Goal: Information Seeking & Learning: Learn about a topic

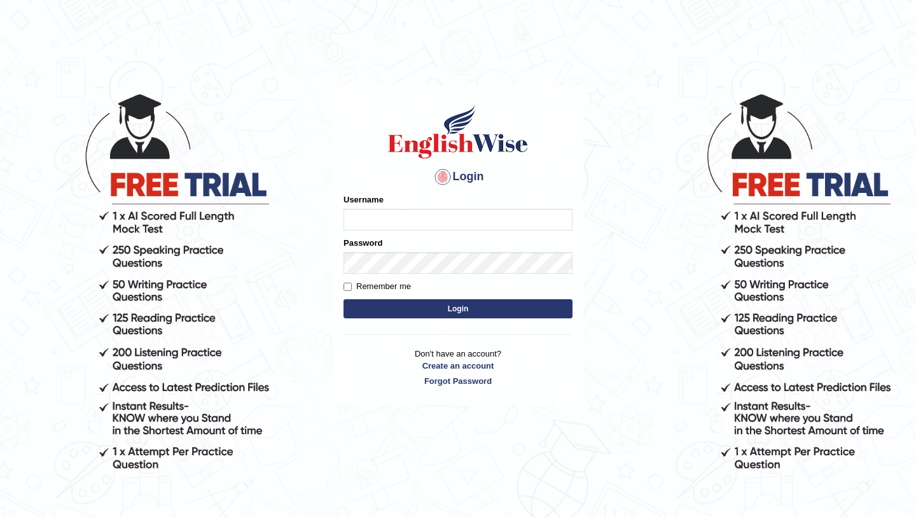
type input "Arjun12"
click at [372, 309] on button "Login" at bounding box center [458, 308] width 229 height 19
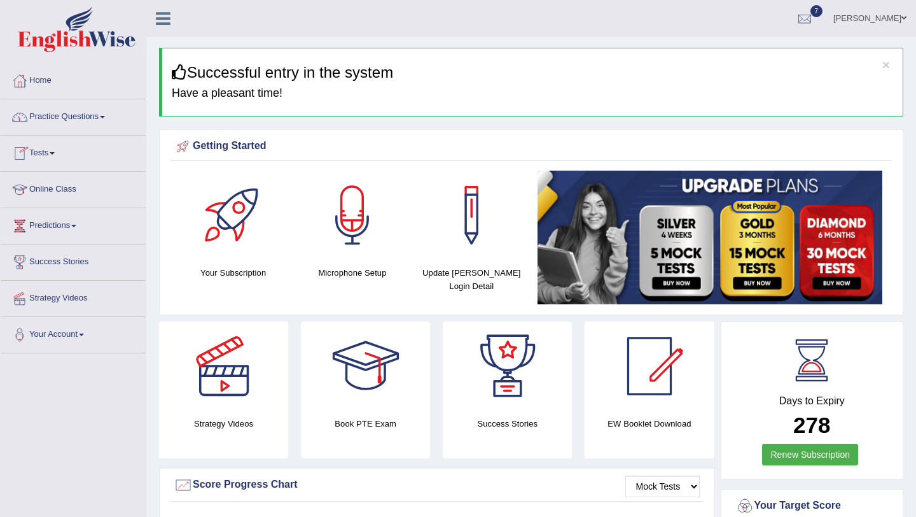
click at [69, 121] on link "Practice Questions" at bounding box center [73, 115] width 145 height 32
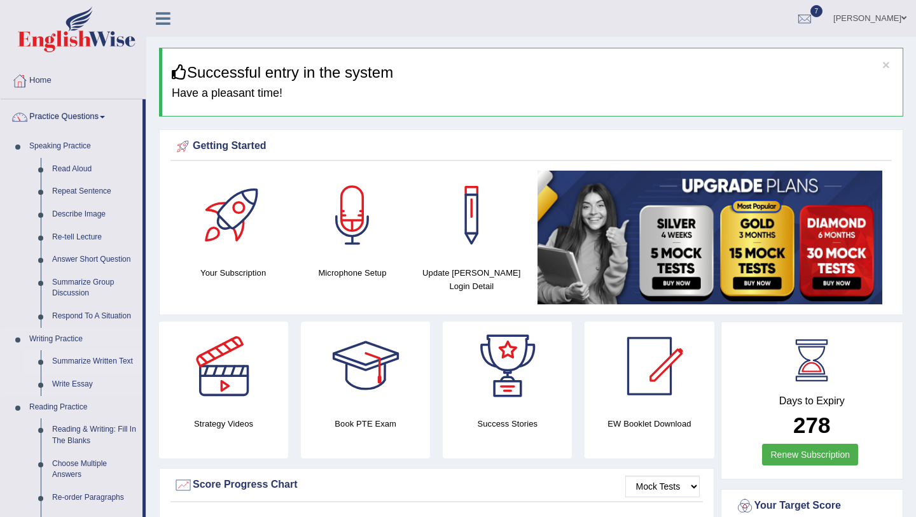
click at [85, 365] on link "Summarize Written Text" at bounding box center [94, 361] width 96 height 23
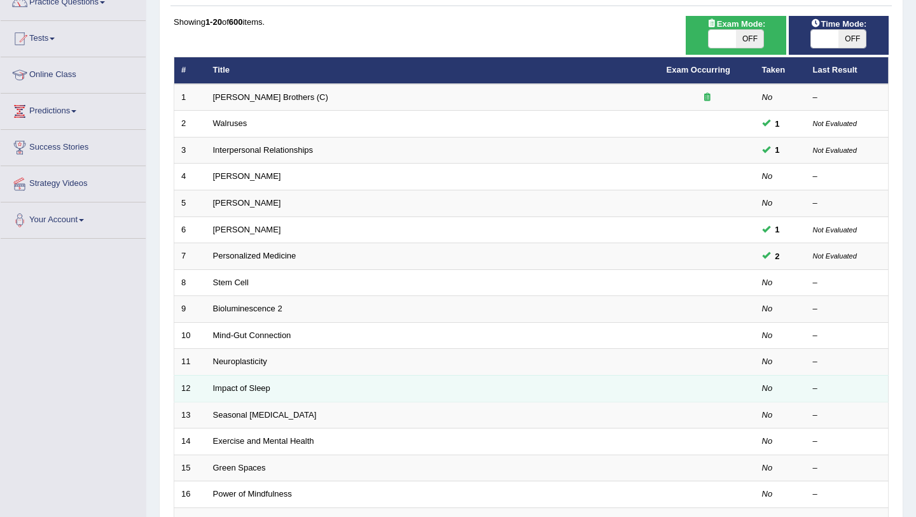
scroll to position [326, 0]
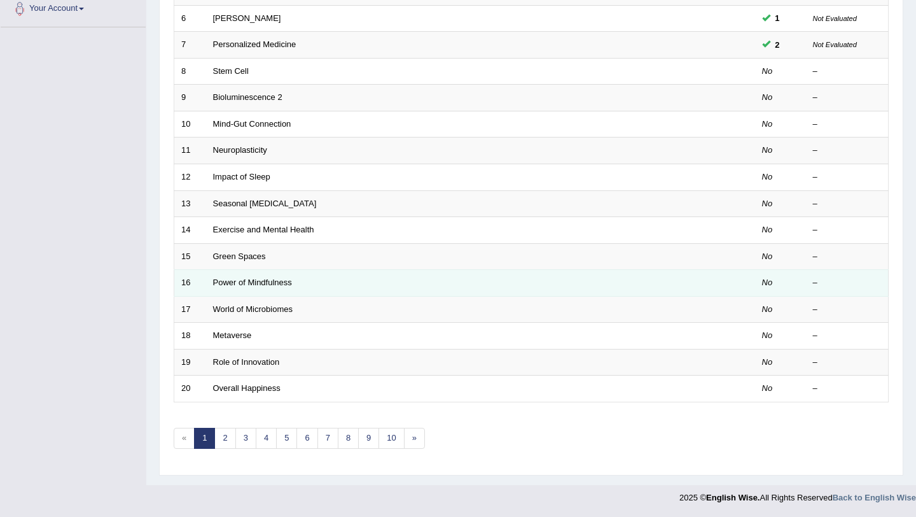
click at [225, 290] on td "Power of Mindfulness" at bounding box center [433, 283] width 454 height 27
click at [226, 283] on link "Power of Mindfulness" at bounding box center [252, 282] width 79 height 10
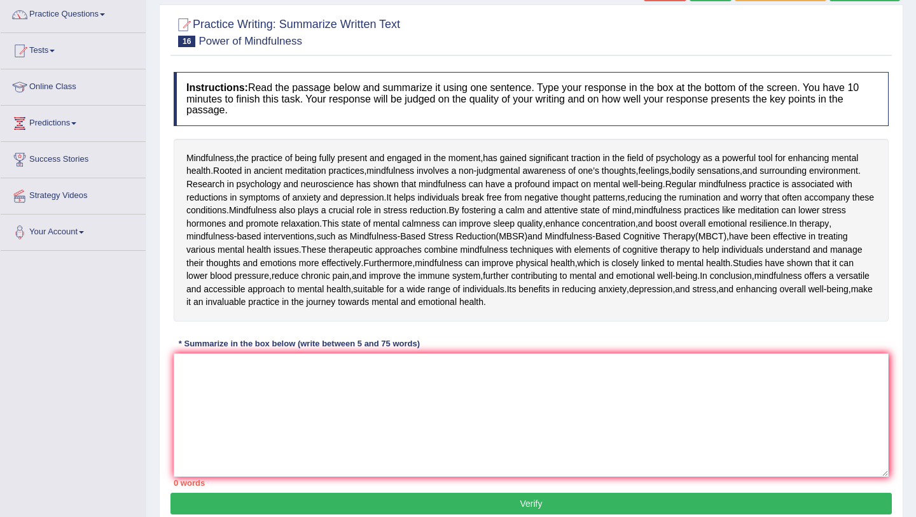
scroll to position [103, 0]
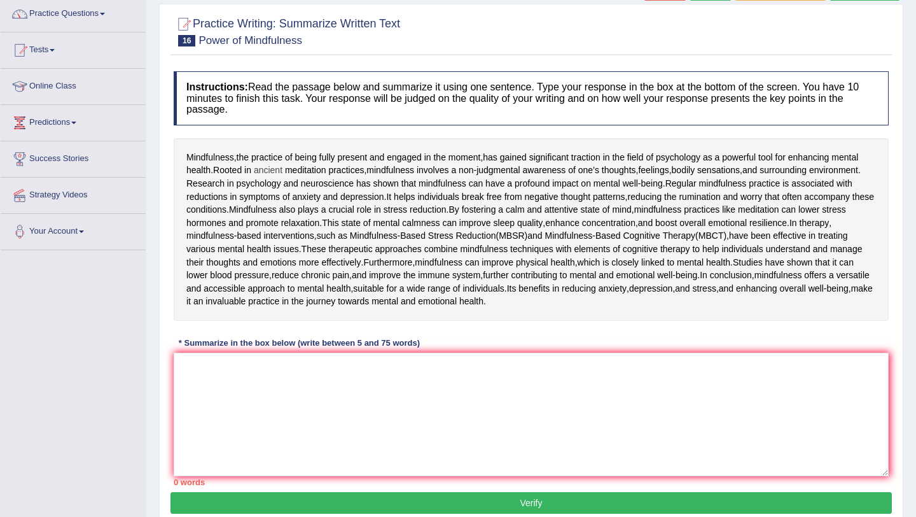
drag, startPoint x: 188, startPoint y: 151, endPoint x: 256, endPoint y: 168, distance: 70.1
click at [267, 169] on div "Mindfulness , the practice of being fully present and engaged in the moment , h…" at bounding box center [531, 229] width 715 height 183
click at [305, 476] on textarea at bounding box center [531, 414] width 715 height 123
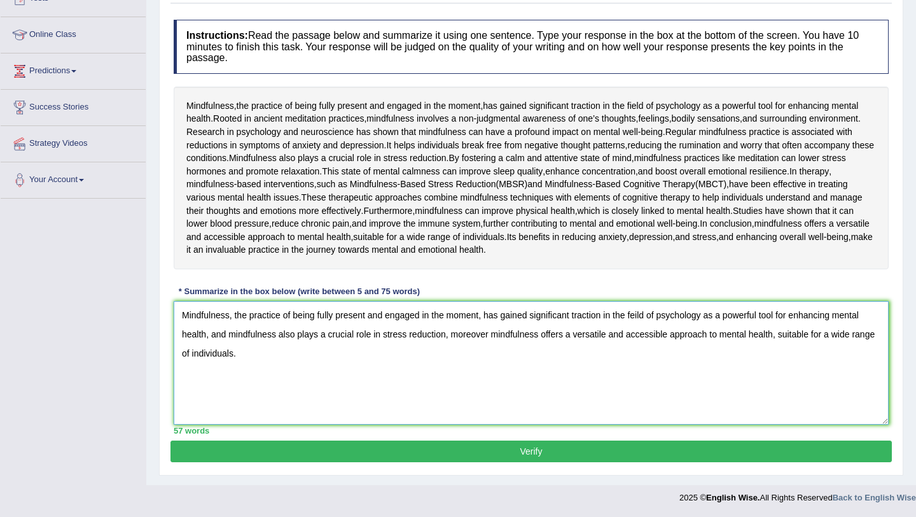
scroll to position [241, 0]
type textarea "Mindfulness, the practice of being fully present and engaged in the moment, has…"
click at [375, 462] on button "Verify" at bounding box center [532, 451] width 722 height 22
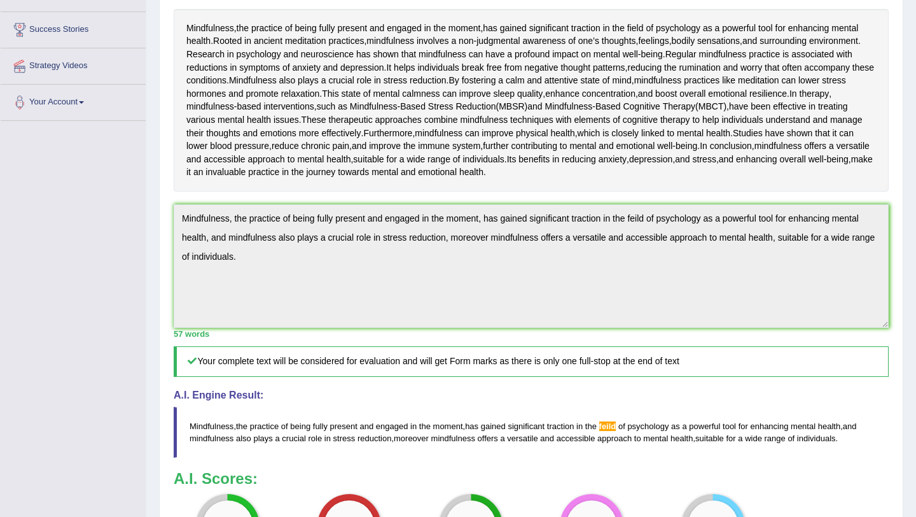
scroll to position [0, 0]
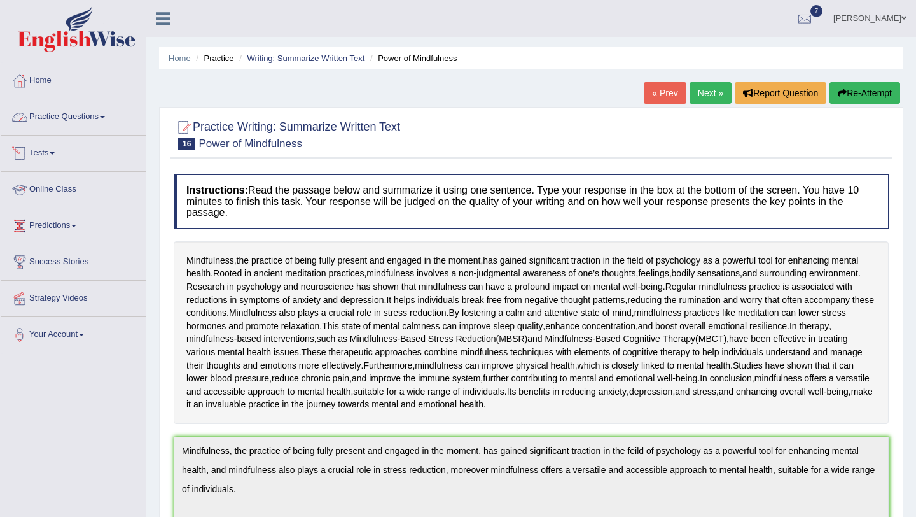
click at [86, 115] on link "Practice Questions" at bounding box center [73, 115] width 145 height 32
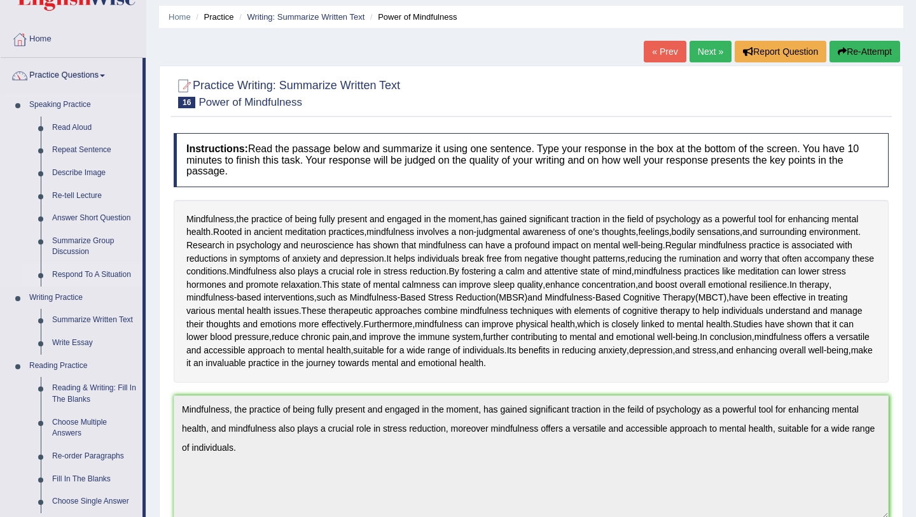
scroll to position [43, 0]
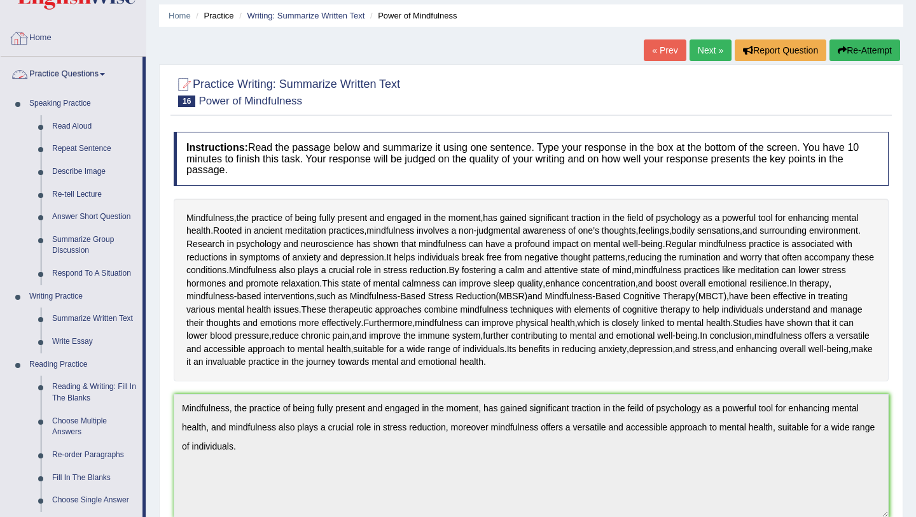
click at [22, 44] on div at bounding box center [19, 38] width 19 height 19
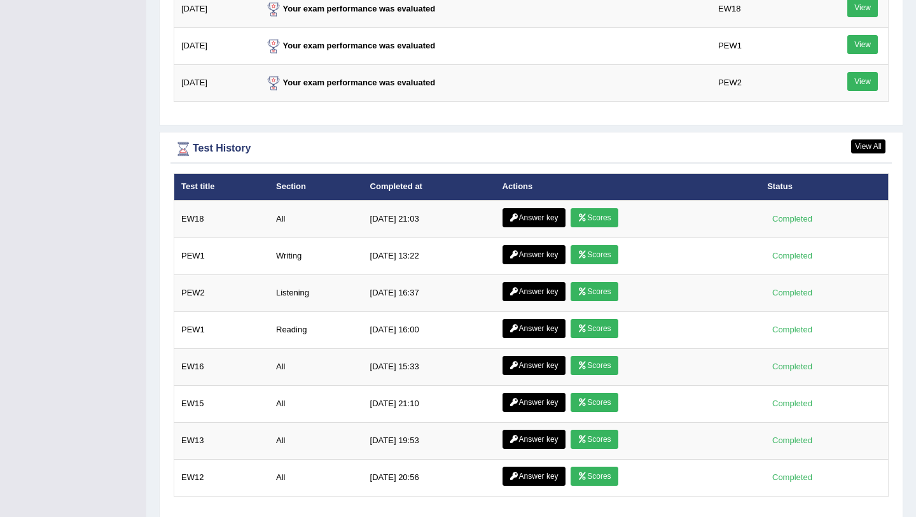
scroll to position [1681, 0]
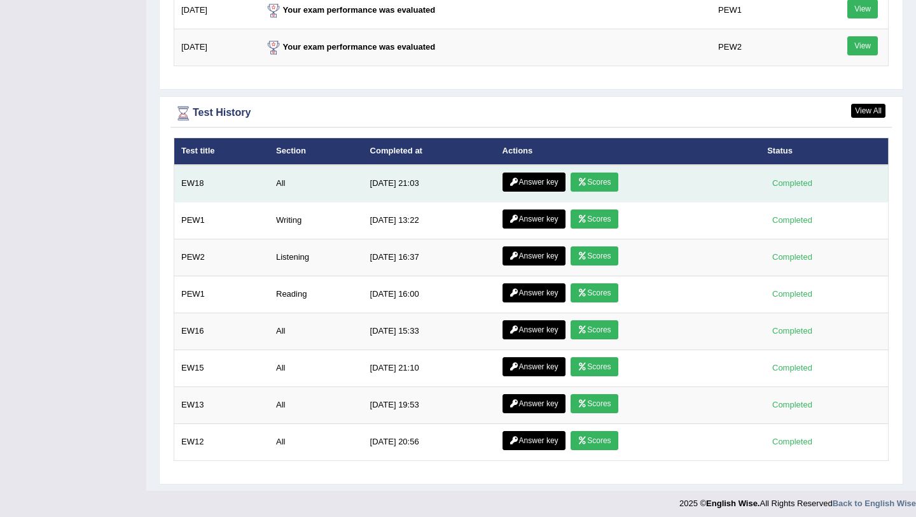
click at [577, 190] on link "Scores" at bounding box center [594, 181] width 47 height 19
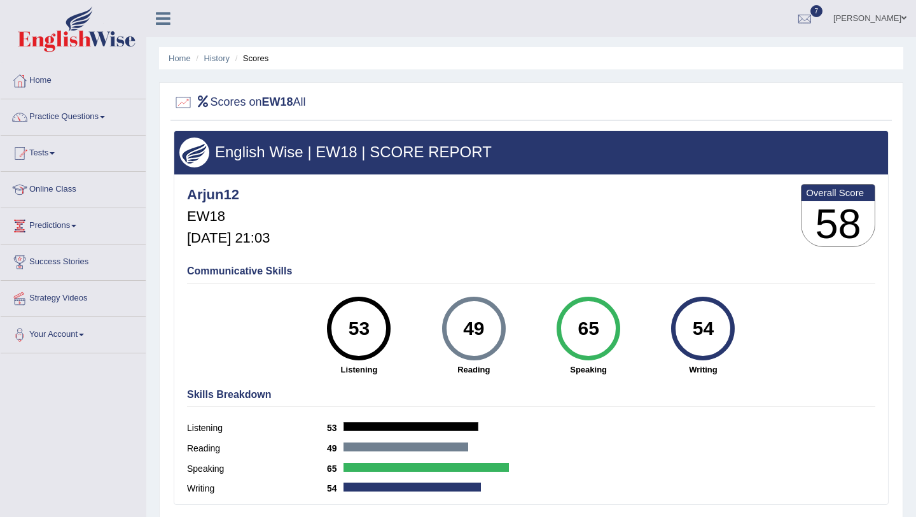
scroll to position [4, 0]
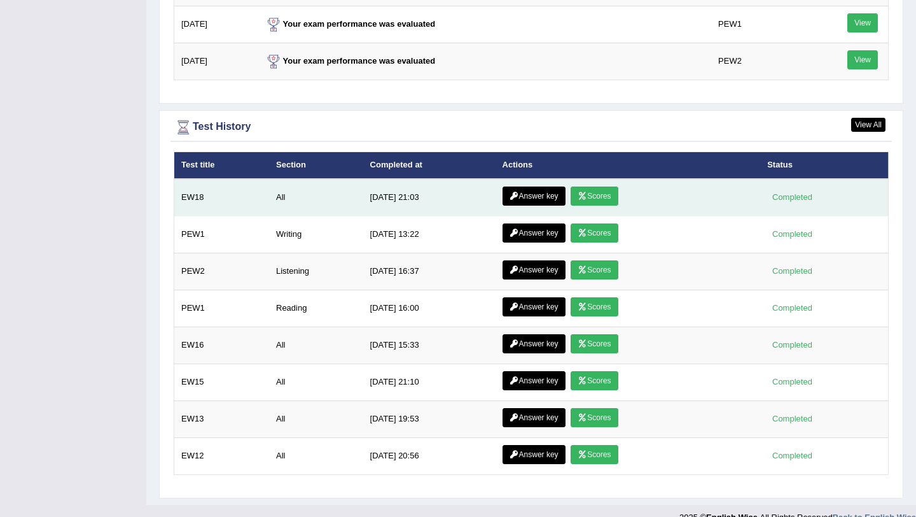
click at [533, 194] on link "Answer key" at bounding box center [534, 195] width 63 height 19
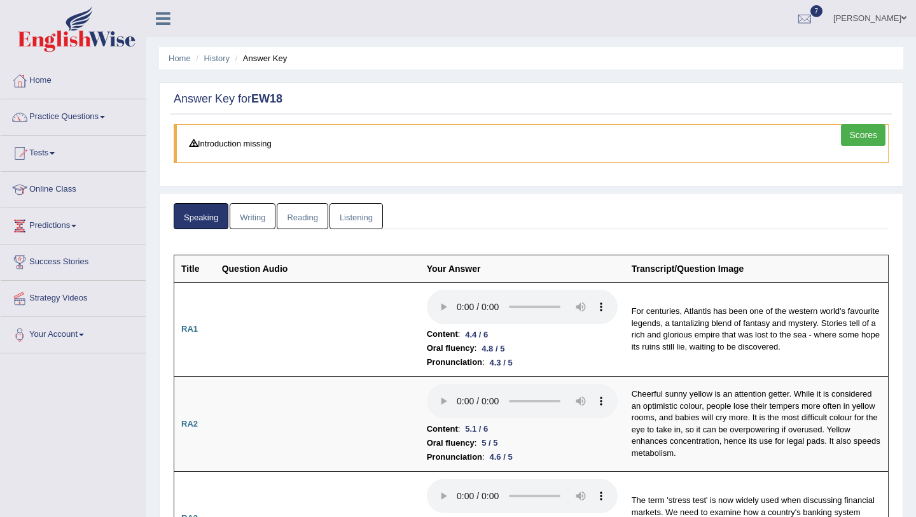
click at [259, 227] on link "Writing" at bounding box center [253, 216] width 46 height 26
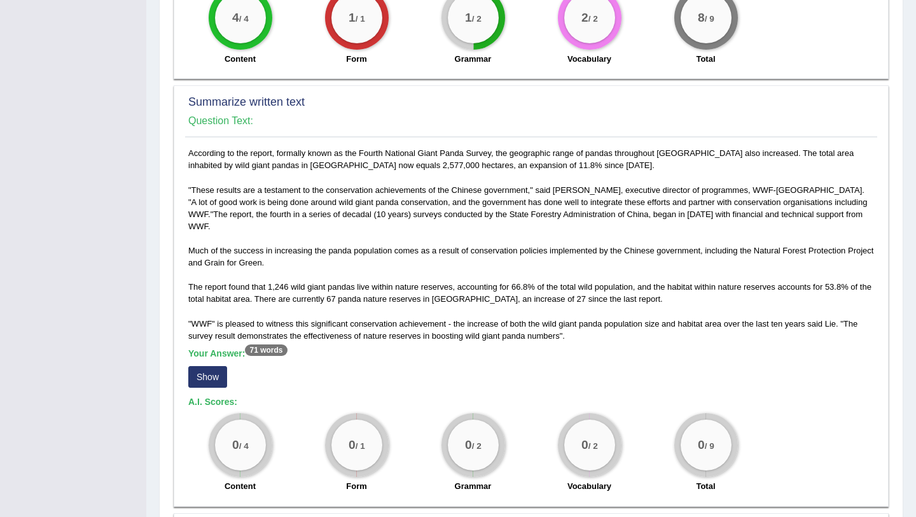
scroll to position [536, 0]
click at [210, 365] on button "Show" at bounding box center [207, 376] width 39 height 22
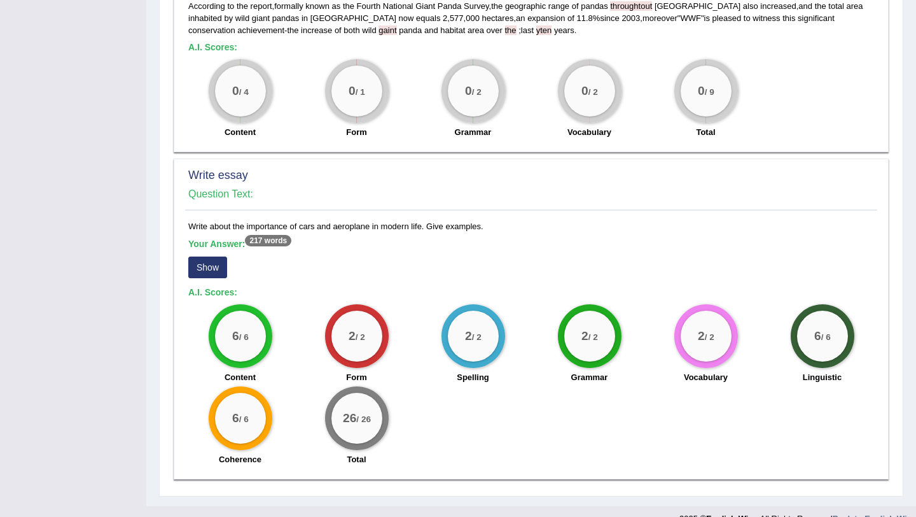
scroll to position [911, 0]
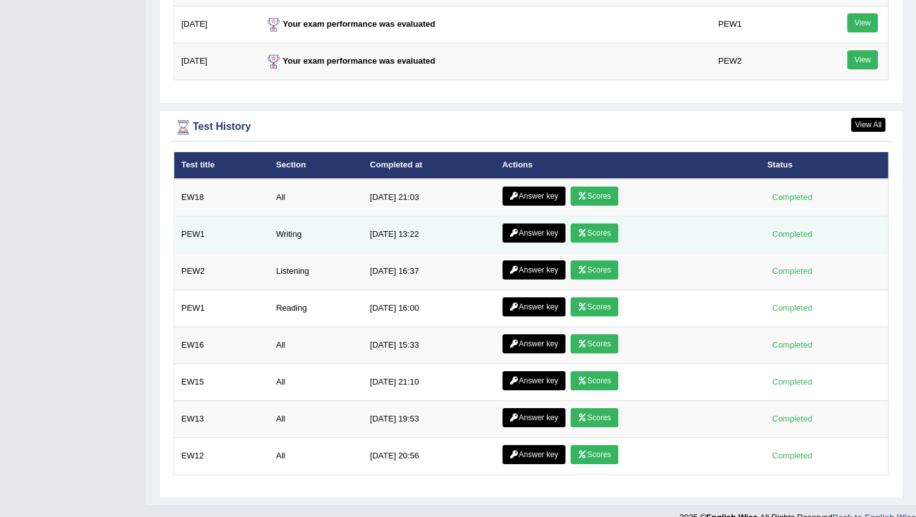
scroll to position [1688, 0]
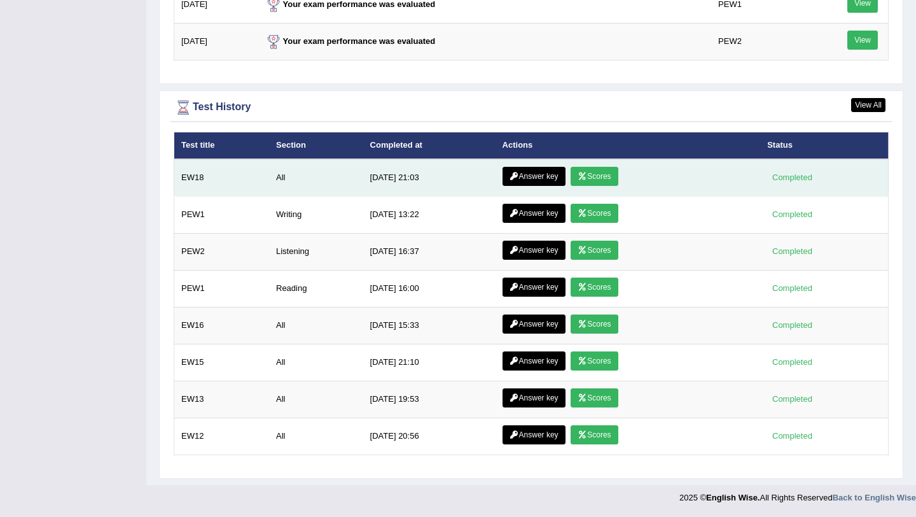
click at [581, 181] on link "Scores" at bounding box center [594, 176] width 47 height 19
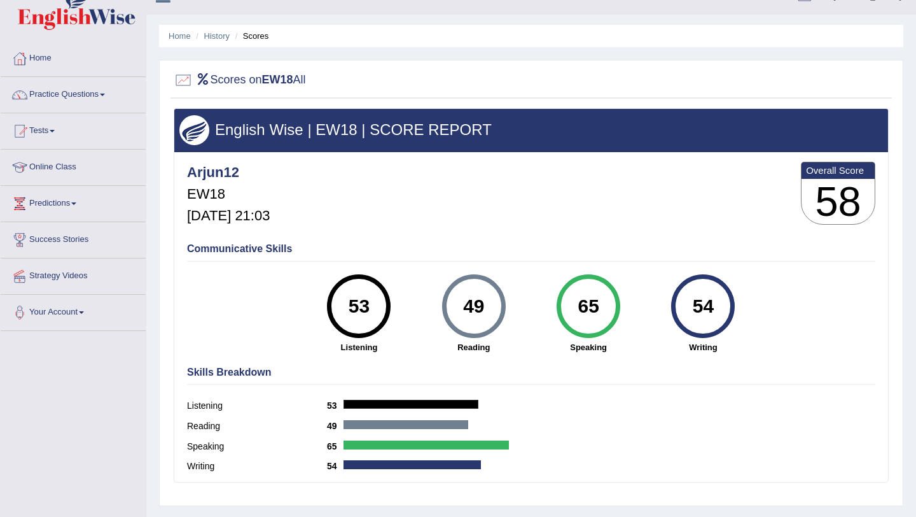
scroll to position [22, 0]
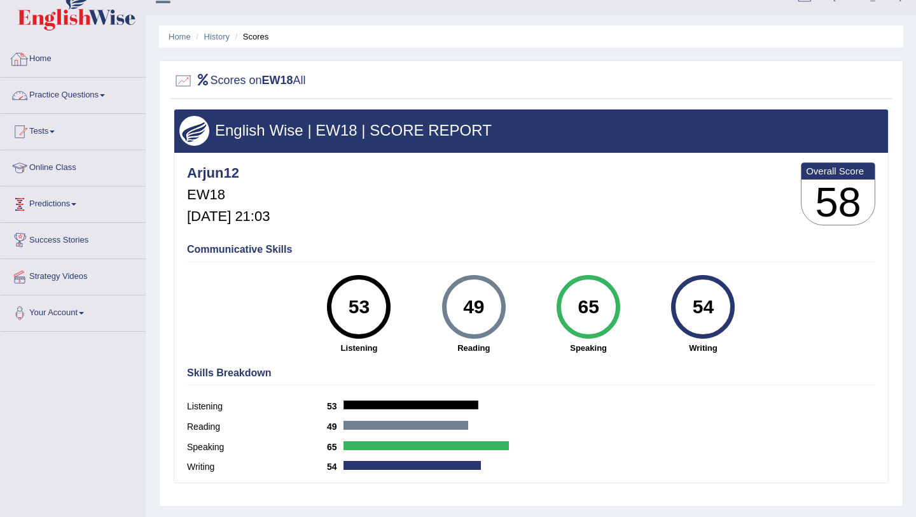
click at [61, 83] on link "Practice Questions" at bounding box center [73, 94] width 145 height 32
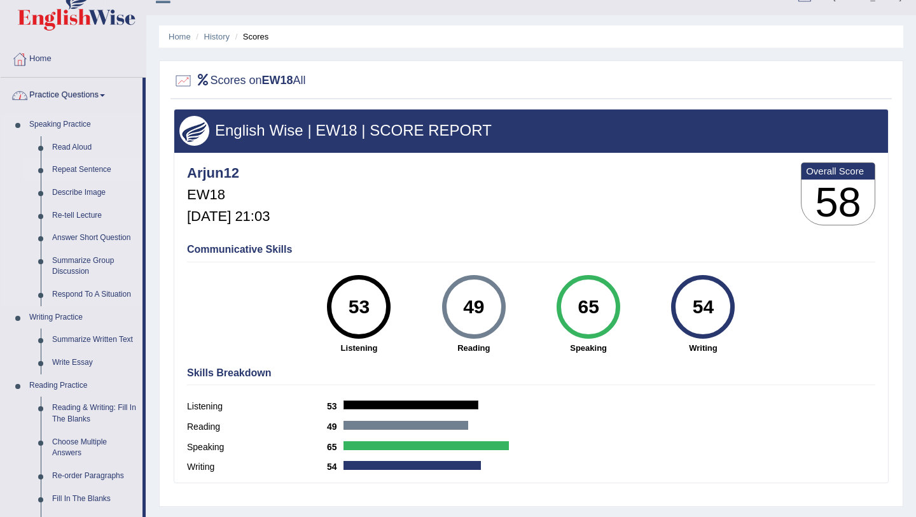
click at [60, 164] on link "Repeat Sentence" at bounding box center [94, 169] width 96 height 23
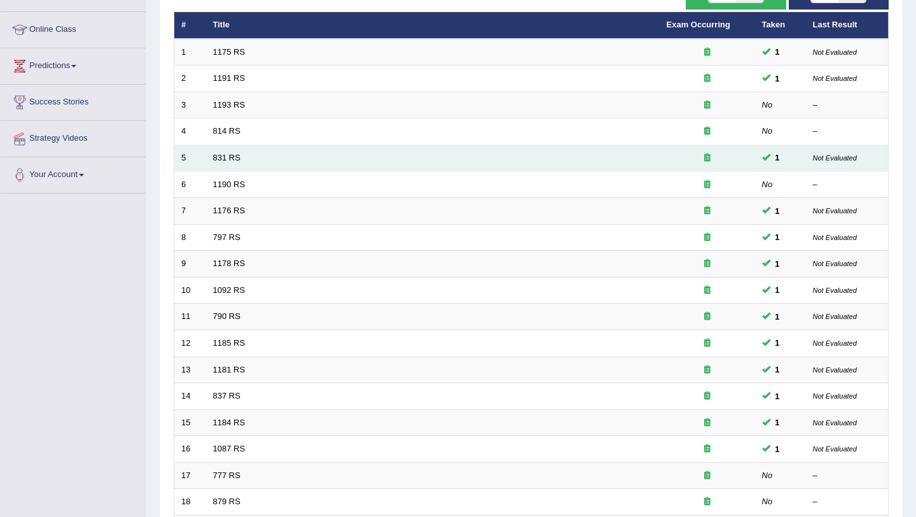
scroll to position [326, 0]
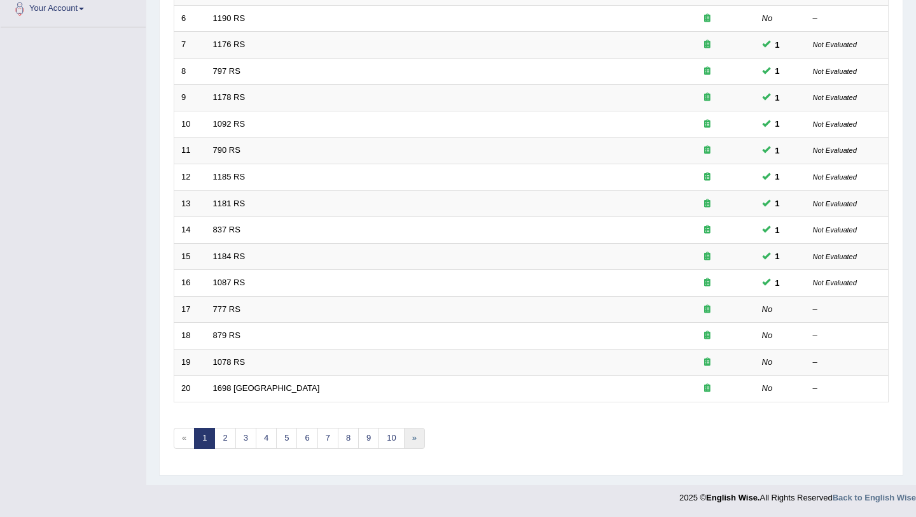
click at [414, 440] on link "»" at bounding box center [414, 438] width 21 height 21
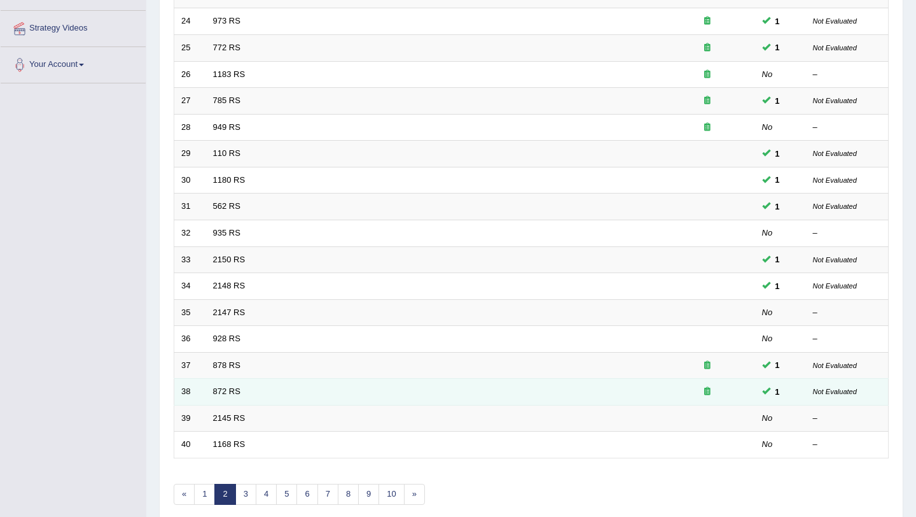
scroll to position [269, 0]
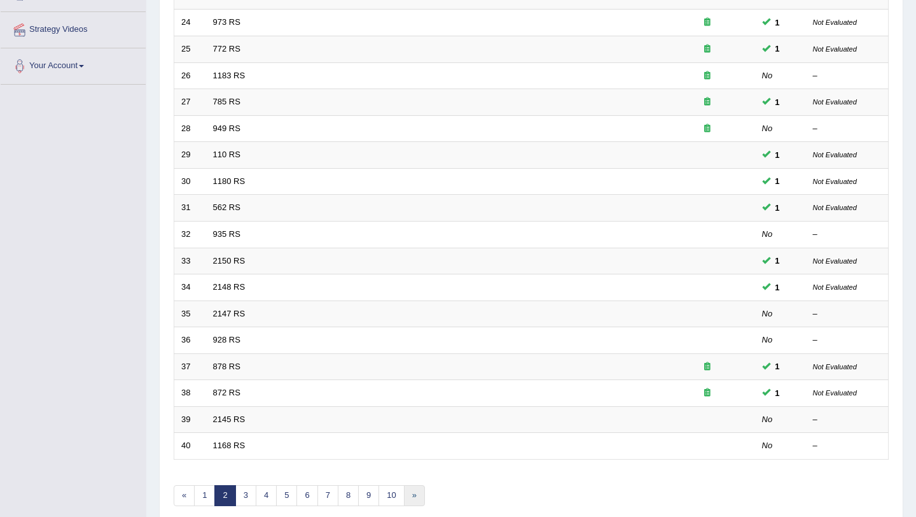
click at [409, 494] on link "»" at bounding box center [414, 495] width 21 height 21
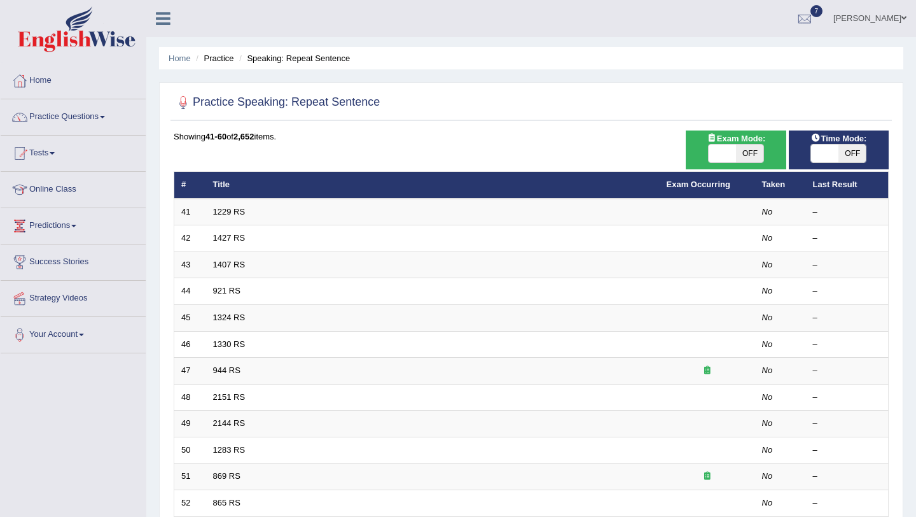
scroll to position [16, 0]
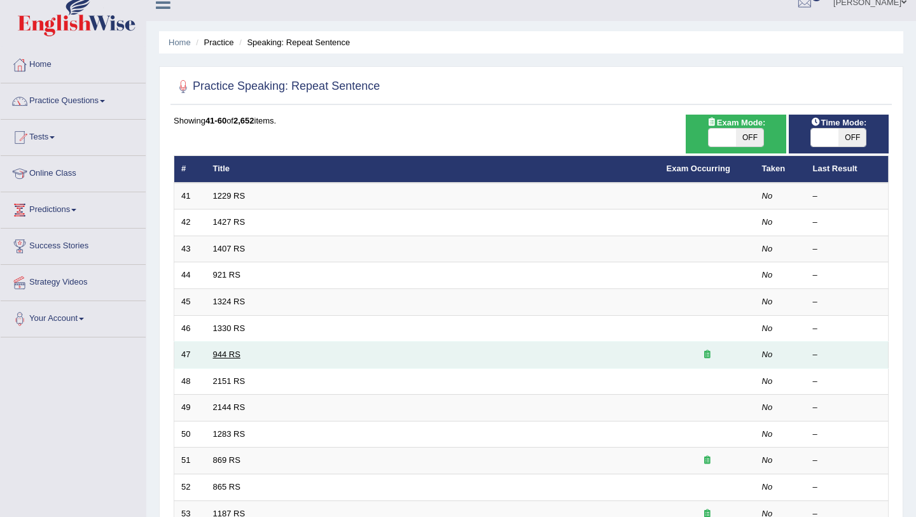
click at [214, 358] on link "944 RS" at bounding box center [226, 354] width 27 height 10
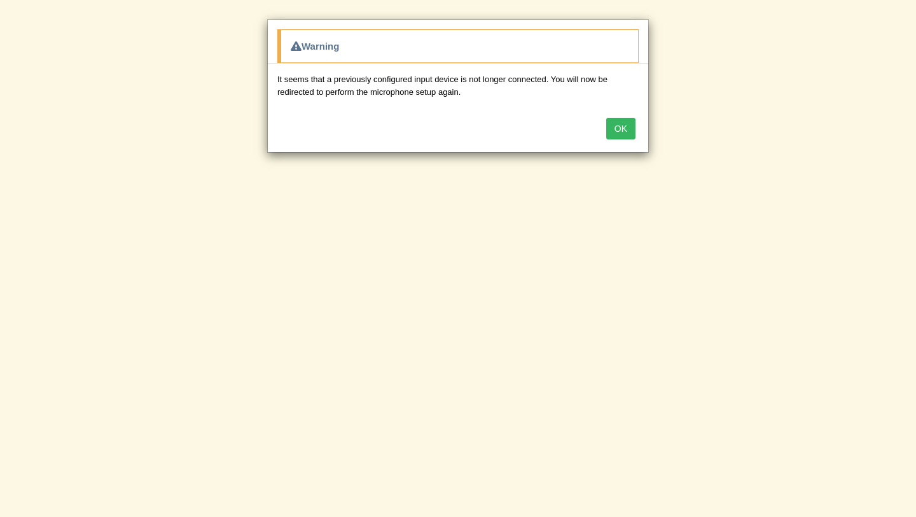
click at [623, 126] on button "OK" at bounding box center [620, 129] width 29 height 22
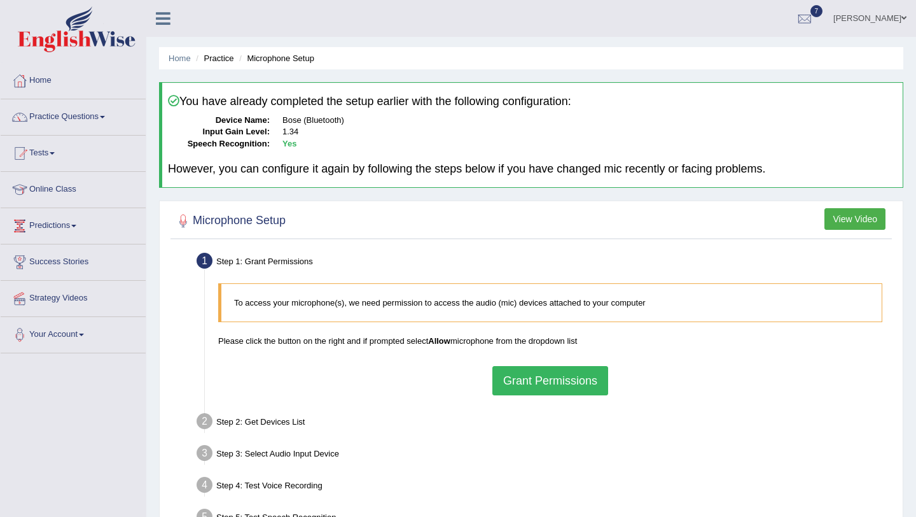
click at [558, 381] on button "Grant Permissions" at bounding box center [551, 380] width 116 height 29
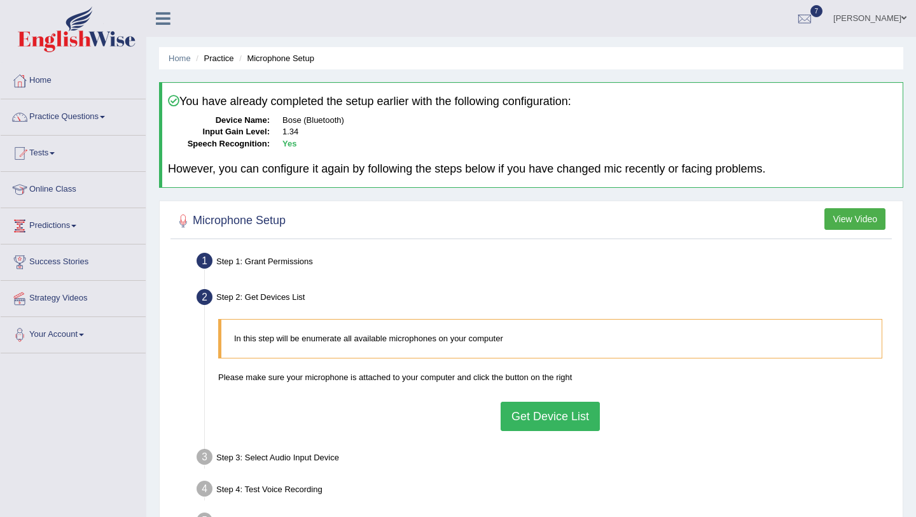
click at [537, 412] on button "Get Device List" at bounding box center [550, 416] width 99 height 29
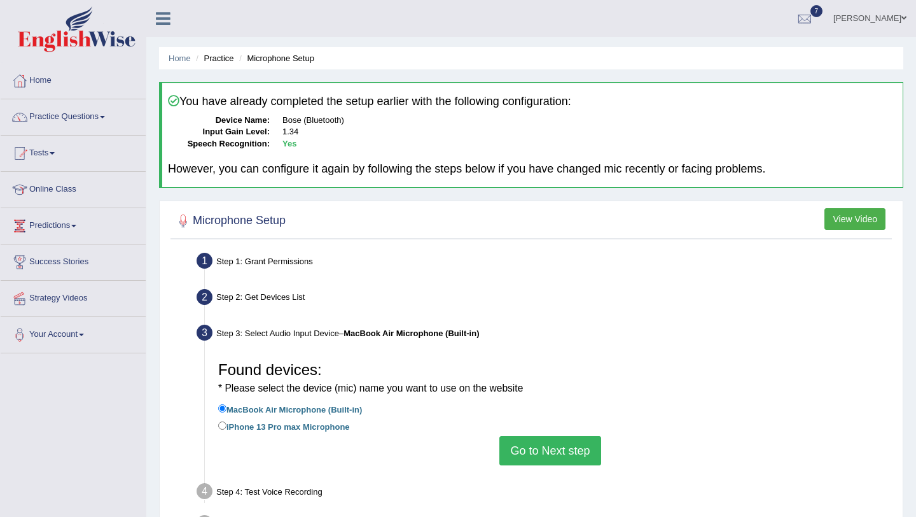
click at [535, 449] on button "Go to Next step" at bounding box center [550, 450] width 101 height 29
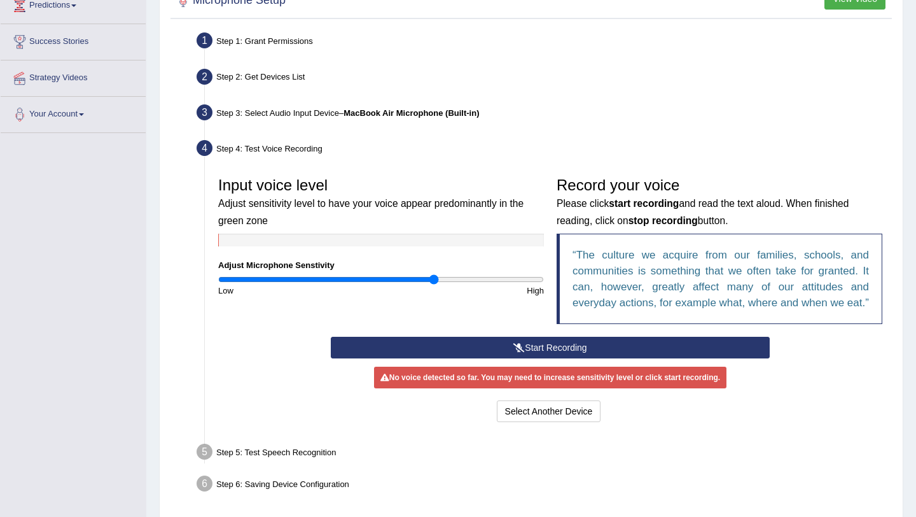
scroll to position [230, 0]
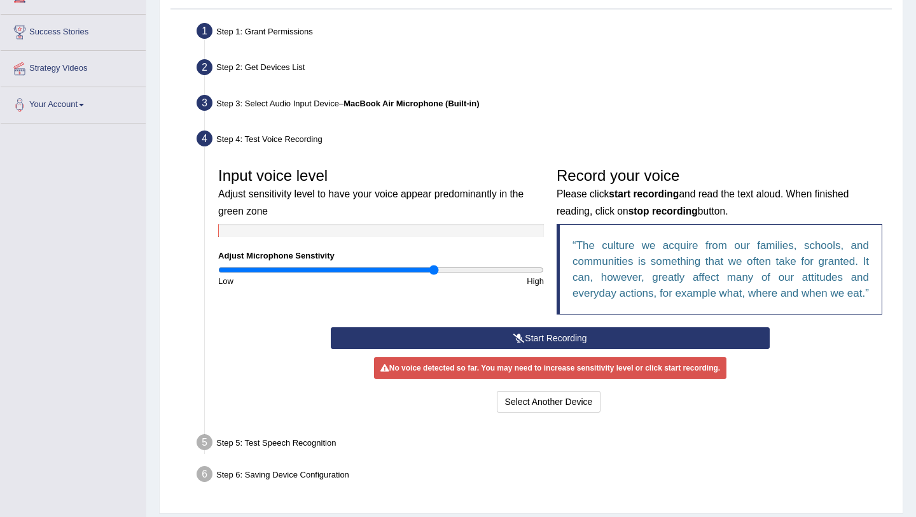
click at [493, 349] on button "Start Recording" at bounding box center [550, 338] width 438 height 22
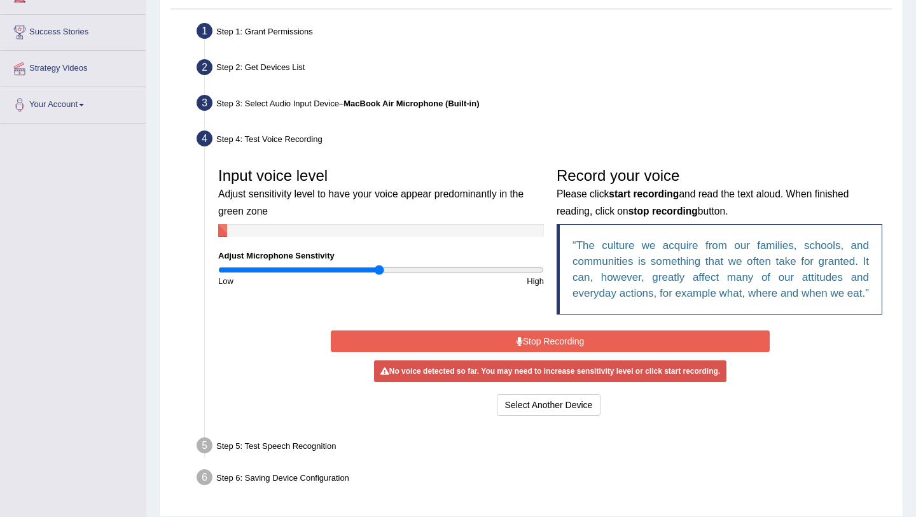
type input "1"
click at [380, 273] on input "range" at bounding box center [381, 270] width 326 height 10
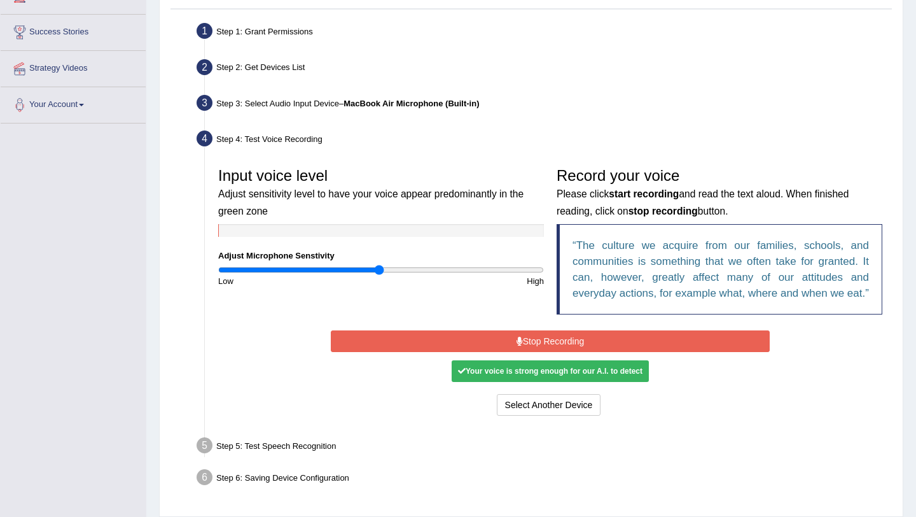
click at [506, 369] on div "Start Recording Stop Recording Note: Please listen to the recording till the en…" at bounding box center [550, 373] width 451 height 92
click at [505, 352] on button "Stop Recording" at bounding box center [550, 341] width 438 height 22
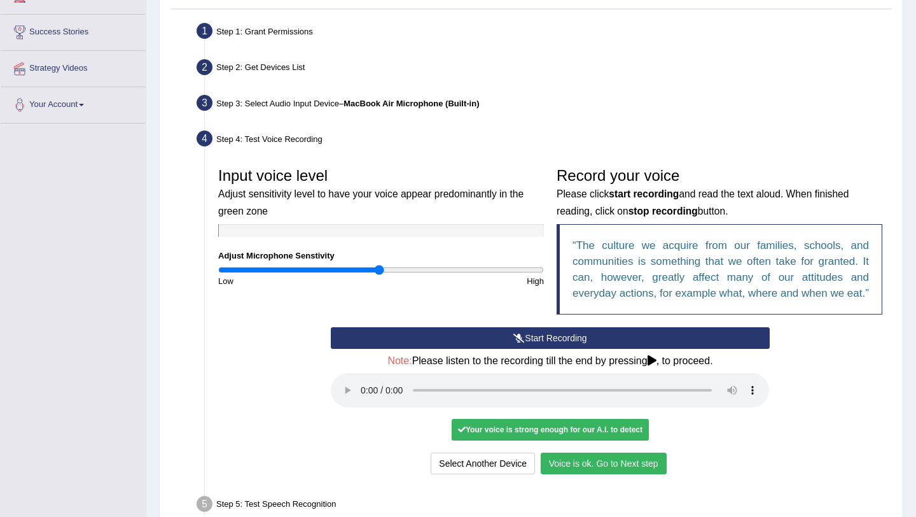
click at [568, 474] on button "Voice is ok. Go to Next step" at bounding box center [604, 463] width 126 height 22
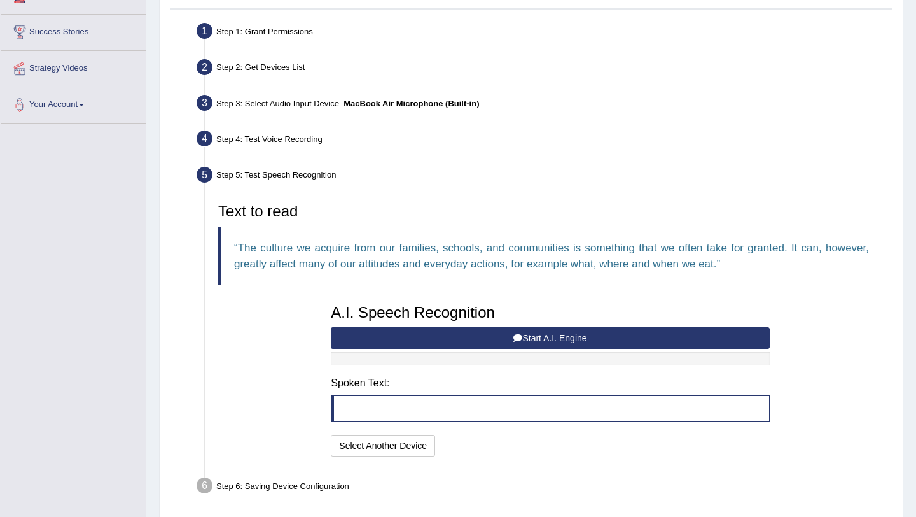
scroll to position [279, 0]
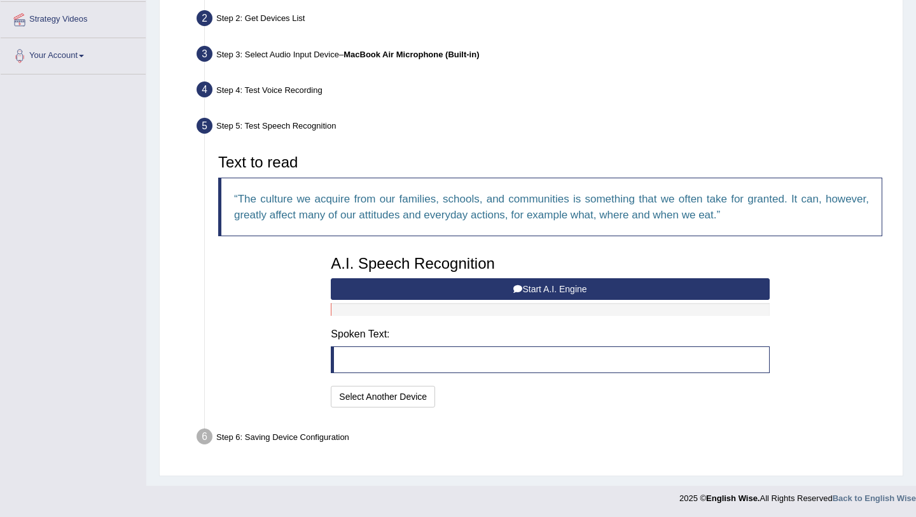
click at [502, 291] on button "Start A.I. Engine" at bounding box center [550, 289] width 438 height 22
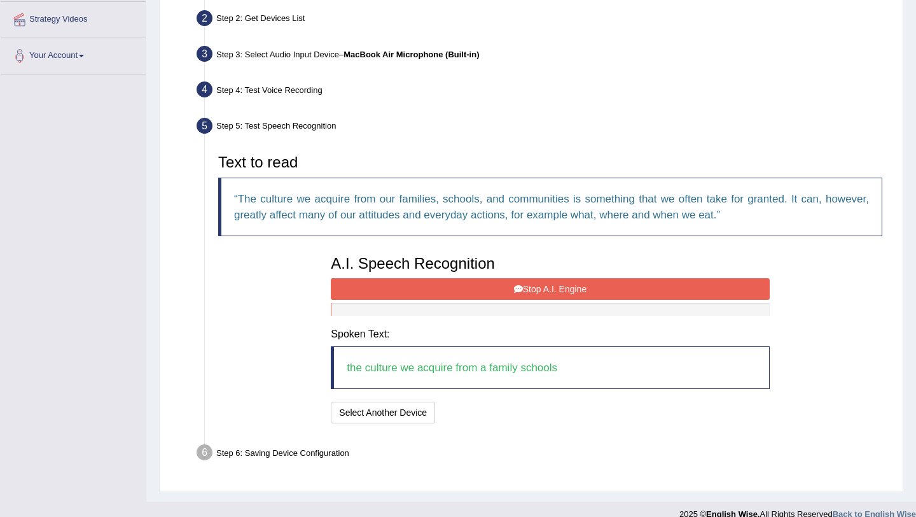
click at [502, 291] on button "Stop A.I. Engine" at bounding box center [550, 289] width 438 height 22
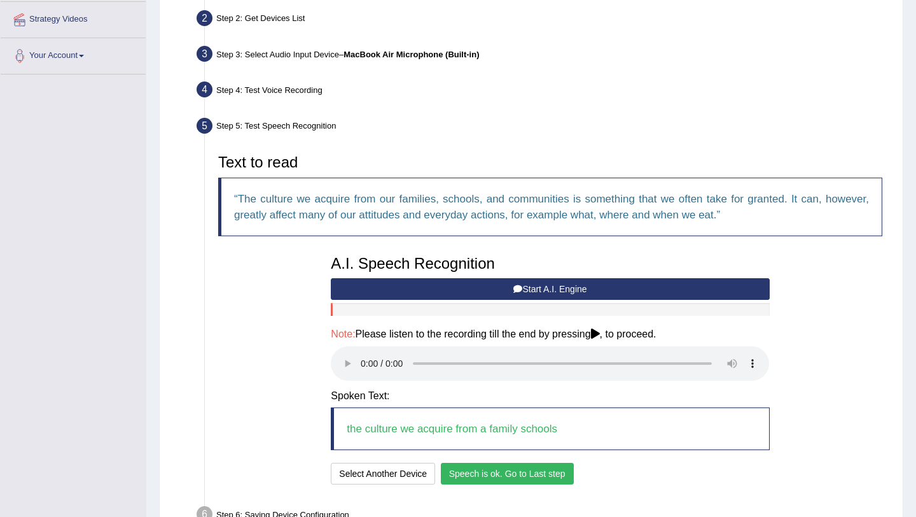
click at [558, 474] on button "Speech is ok. Go to Last step" at bounding box center [507, 474] width 133 height 22
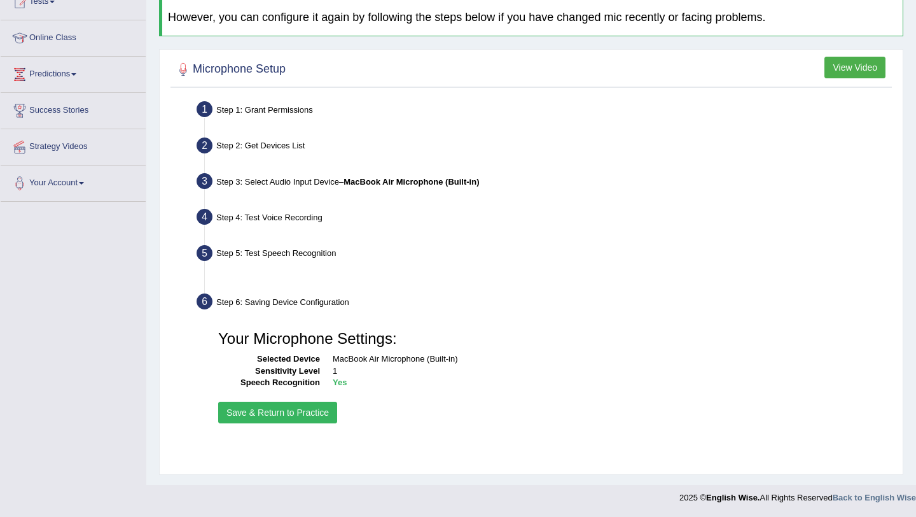
scroll to position [151, 0]
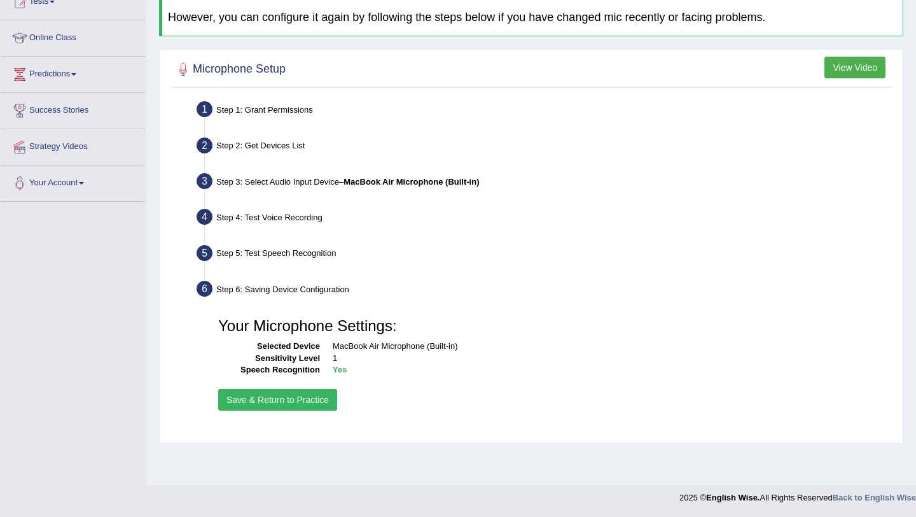
click at [322, 408] on button "Save & Return to Practice" at bounding box center [277, 400] width 119 height 22
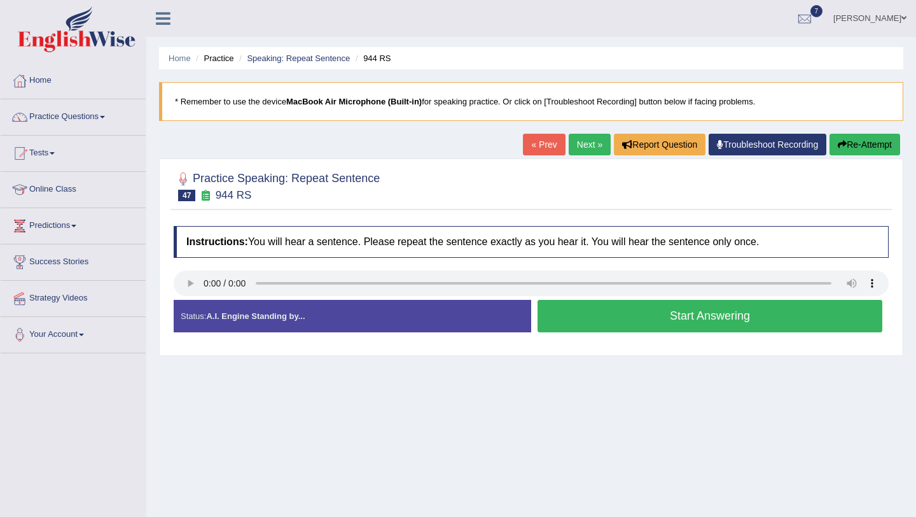
click at [642, 314] on button "Start Answering" at bounding box center [710, 316] width 345 height 32
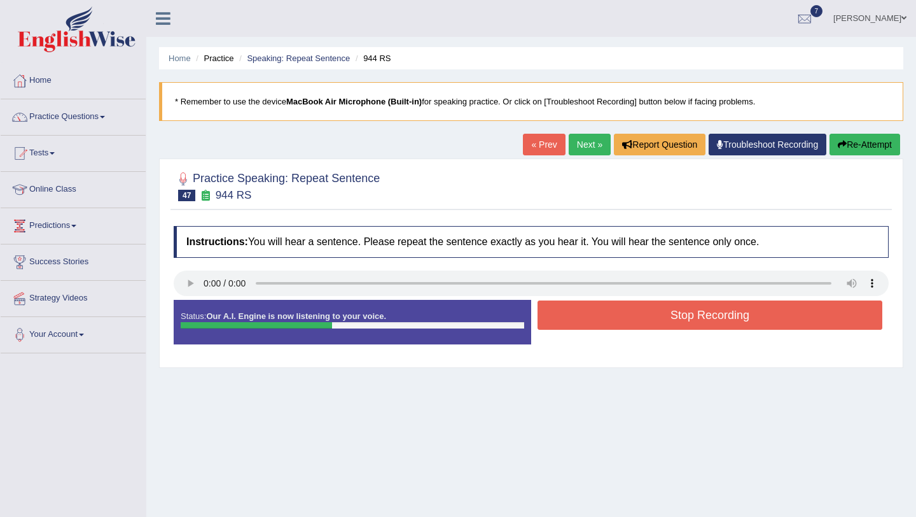
click at [642, 314] on button "Stop Recording" at bounding box center [710, 314] width 345 height 29
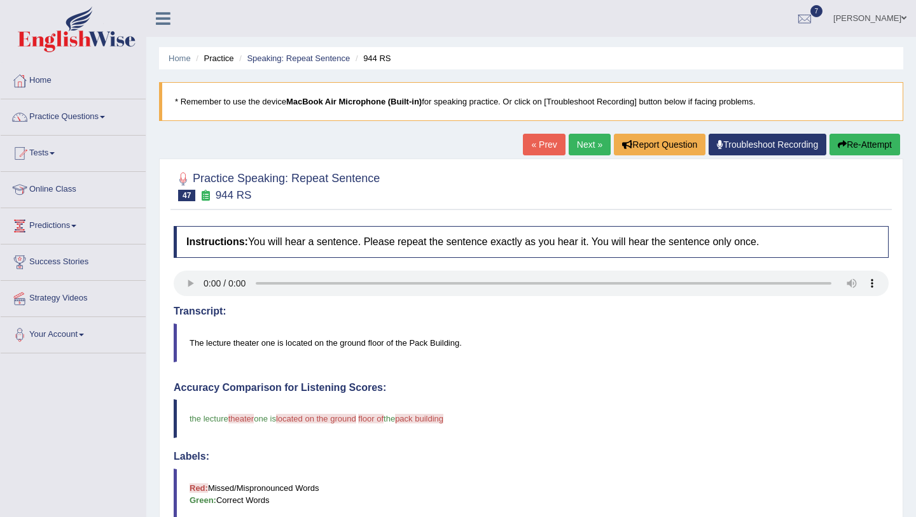
click at [587, 145] on link "Next »" at bounding box center [590, 145] width 42 height 22
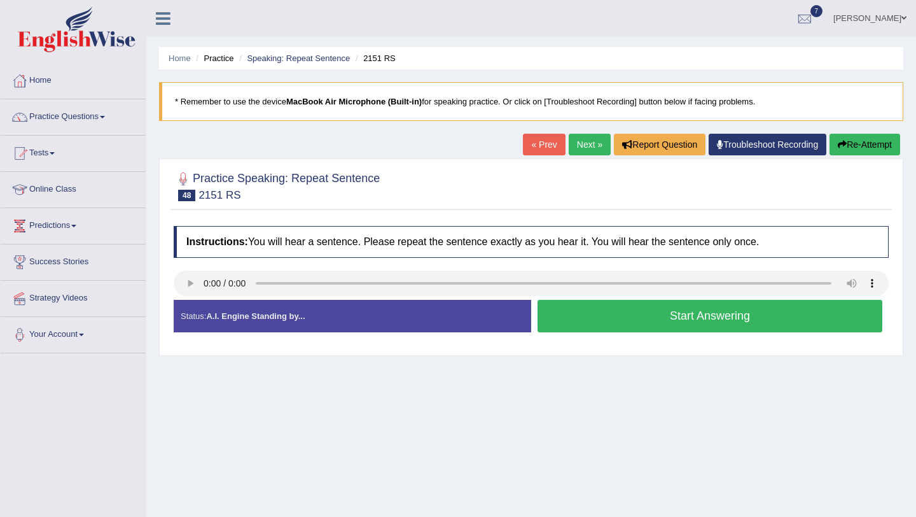
click at [587, 145] on link "Next »" at bounding box center [590, 145] width 42 height 22
click at [706, 310] on button "Start Answering" at bounding box center [710, 316] width 345 height 32
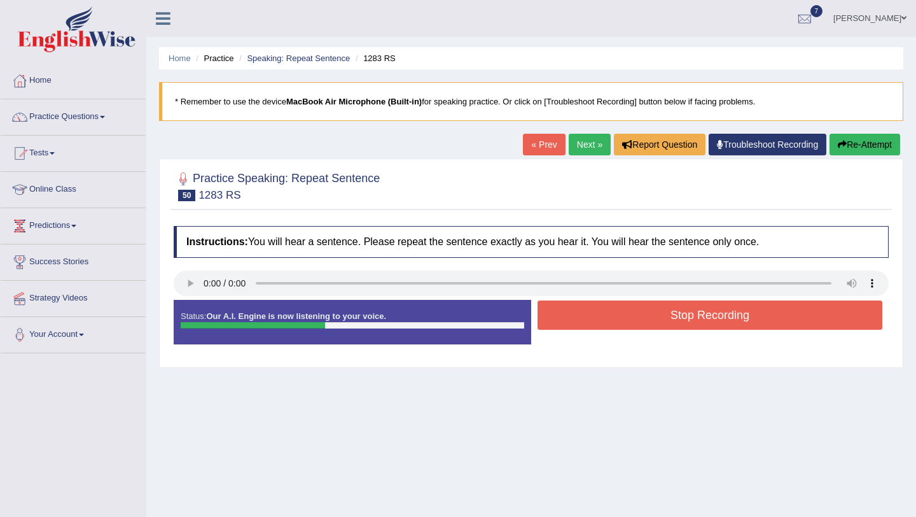
click at [706, 310] on button "Stop Recording" at bounding box center [710, 314] width 345 height 29
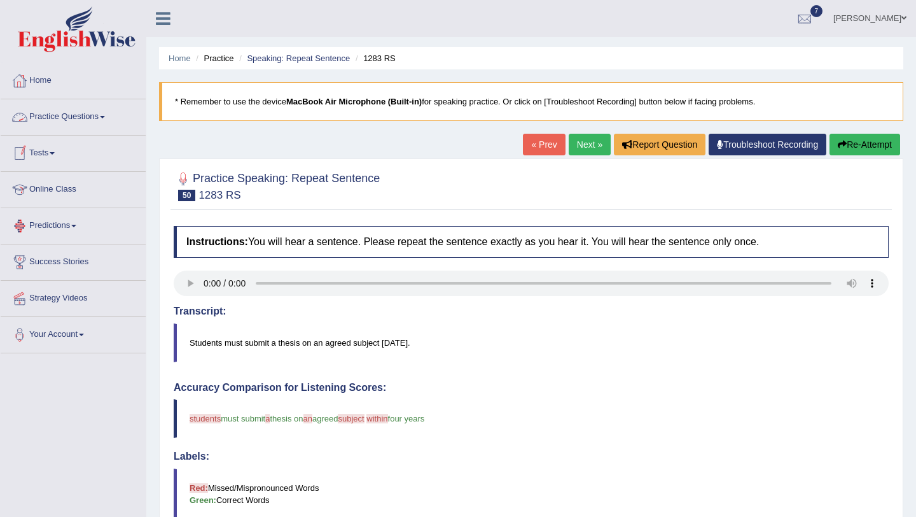
click at [105, 111] on link "Practice Questions" at bounding box center [73, 115] width 145 height 32
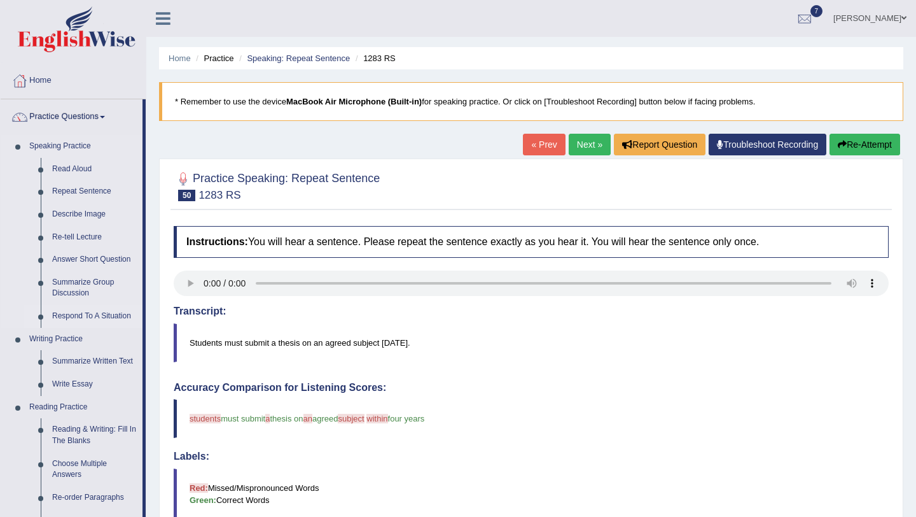
click at [81, 318] on link "Respond To A Situation" at bounding box center [94, 316] width 96 height 23
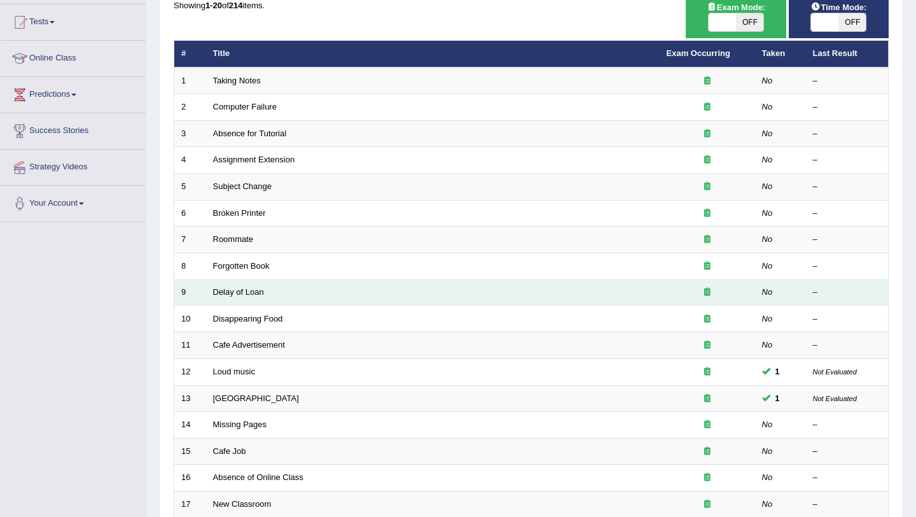
scroll to position [53, 0]
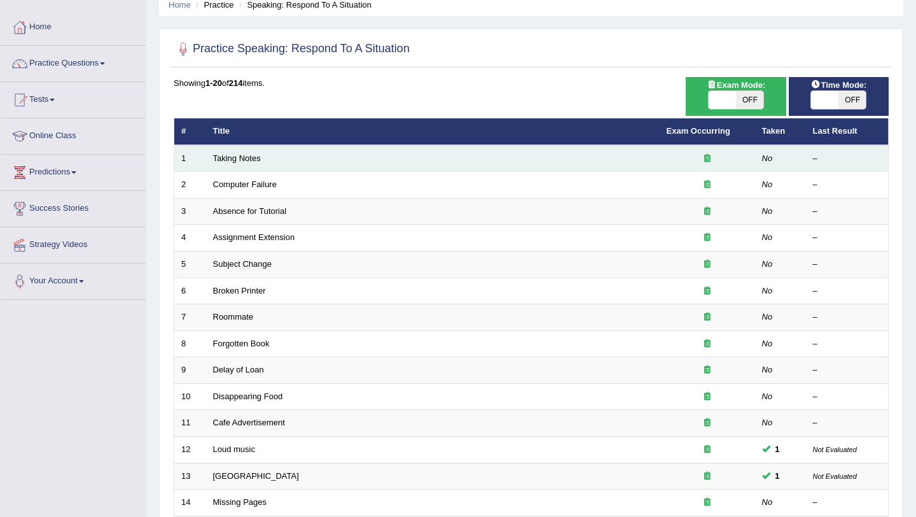
click at [711, 155] on div at bounding box center [707, 159] width 81 height 12
click at [673, 158] on div at bounding box center [707, 159] width 81 height 12
click at [244, 157] on link "Taking Notes" at bounding box center [237, 158] width 48 height 10
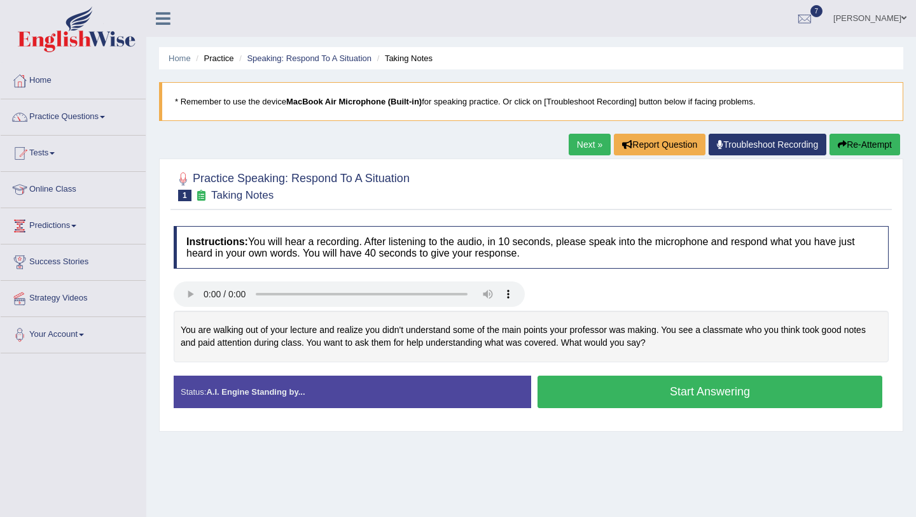
click at [708, 393] on button "Start Answering" at bounding box center [710, 391] width 345 height 32
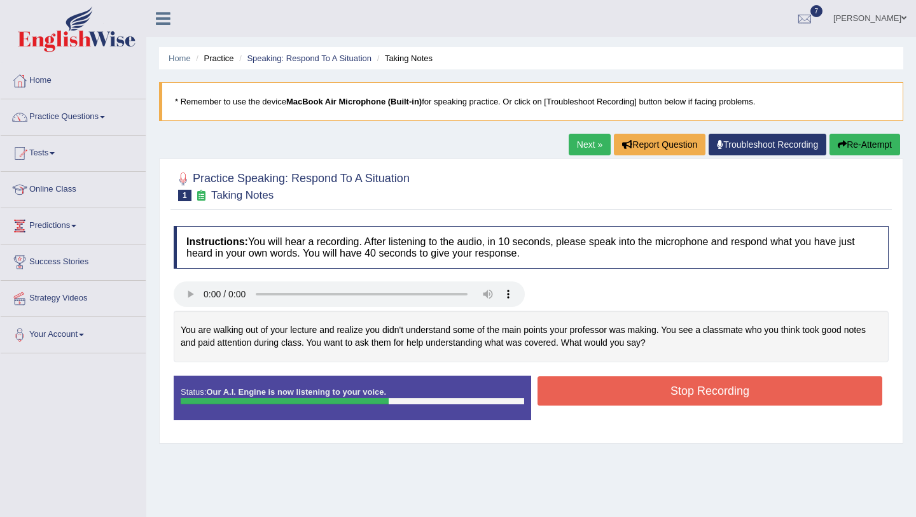
click at [708, 393] on button "Stop Recording" at bounding box center [710, 390] width 345 height 29
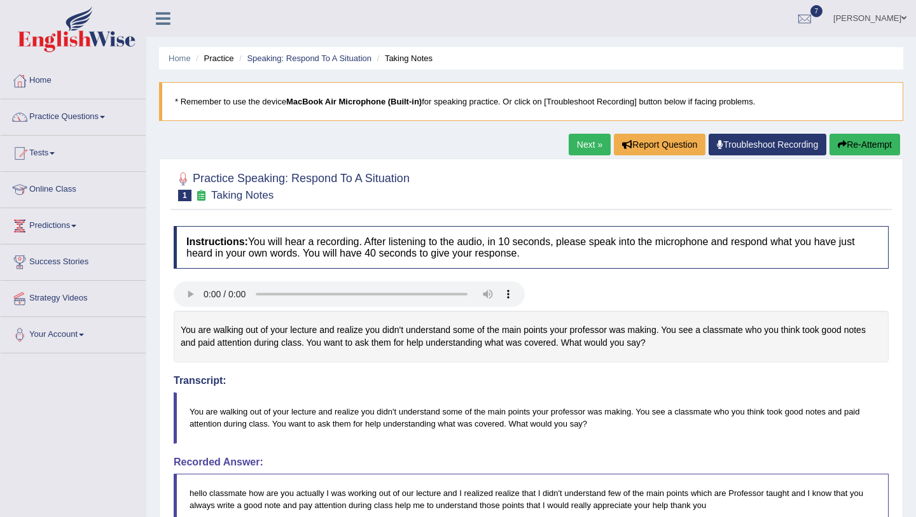
click at [575, 145] on link "Next »" at bounding box center [590, 145] width 42 height 22
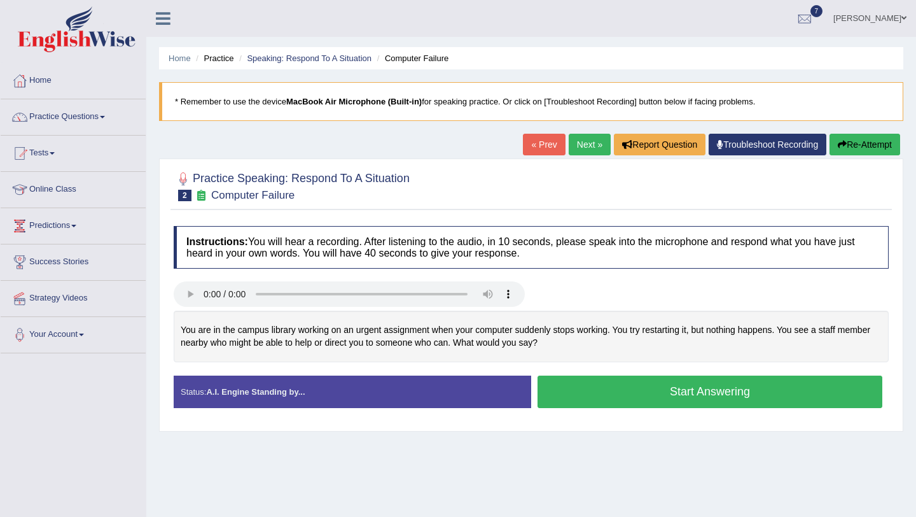
click at [655, 391] on button "Start Answering" at bounding box center [710, 391] width 345 height 32
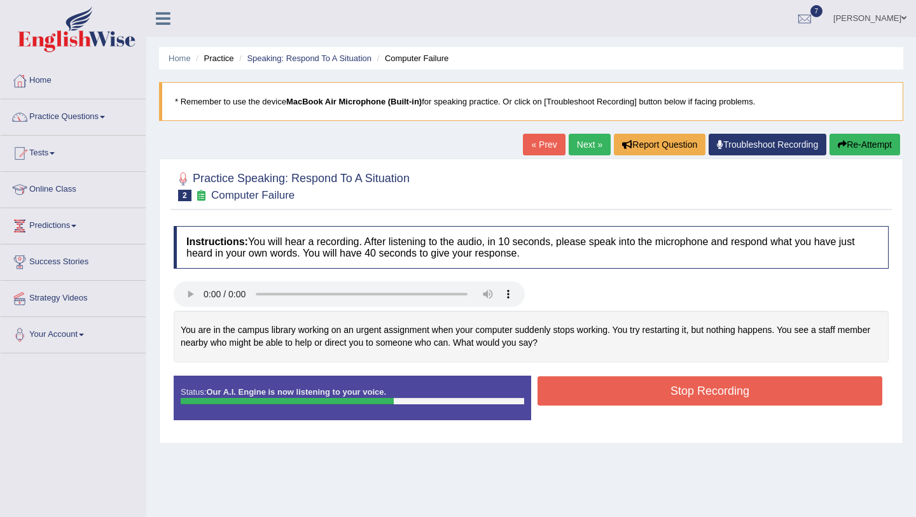
click at [662, 388] on button "Stop Recording" at bounding box center [710, 390] width 345 height 29
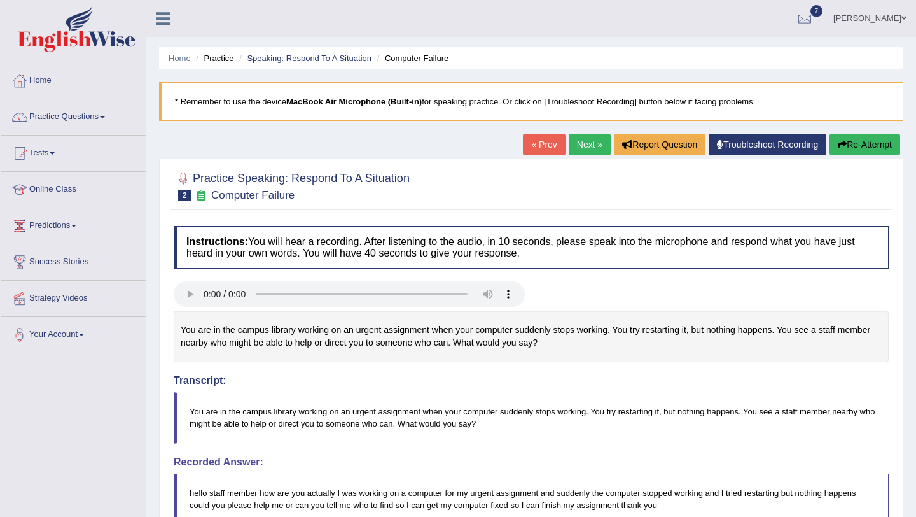
click at [591, 147] on link "Next »" at bounding box center [590, 145] width 42 height 22
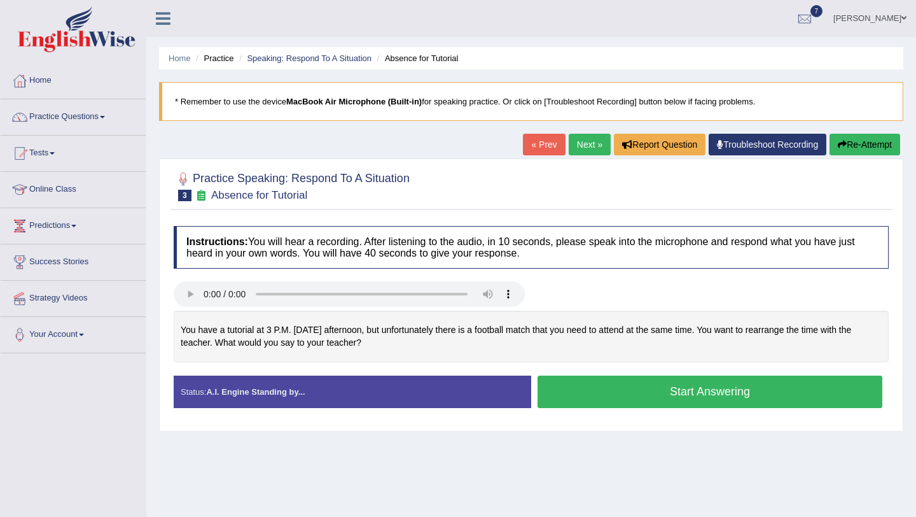
click at [617, 394] on button "Start Answering" at bounding box center [710, 391] width 345 height 32
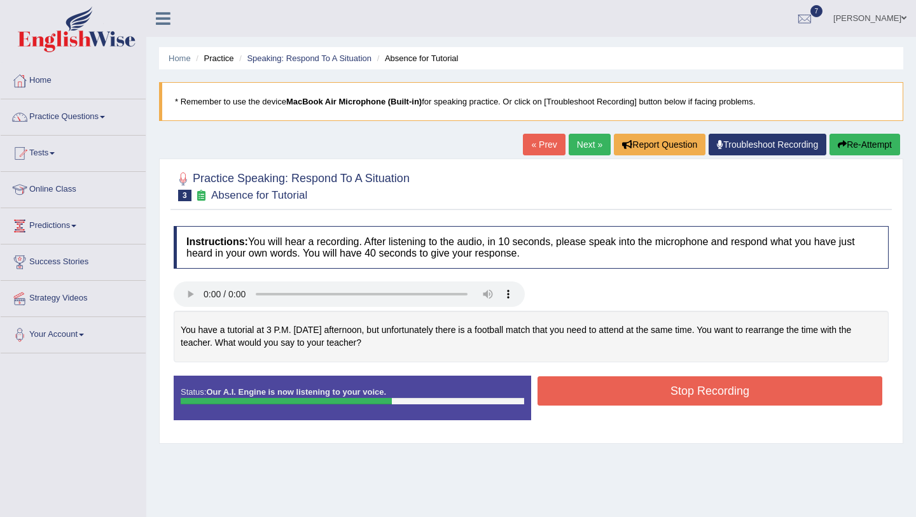
click at [617, 394] on button "Stop Recording" at bounding box center [710, 390] width 345 height 29
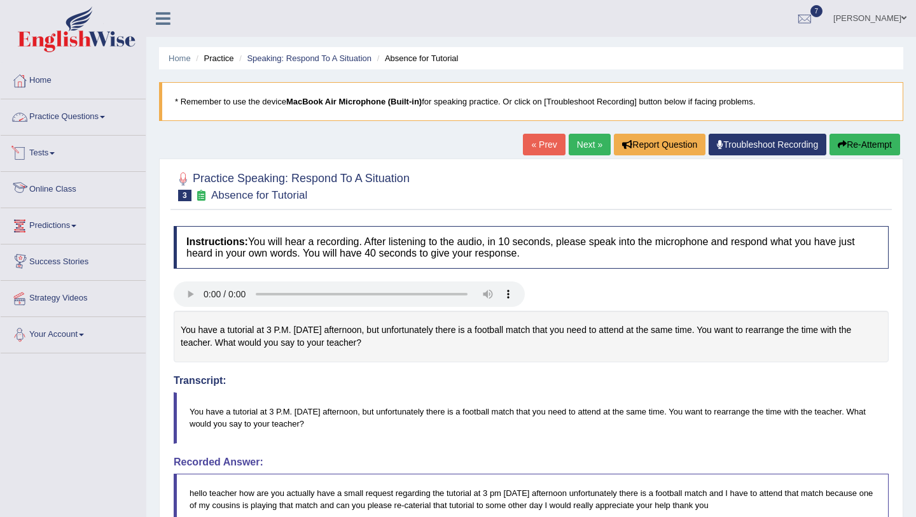
click at [36, 116] on link "Practice Questions" at bounding box center [73, 115] width 145 height 32
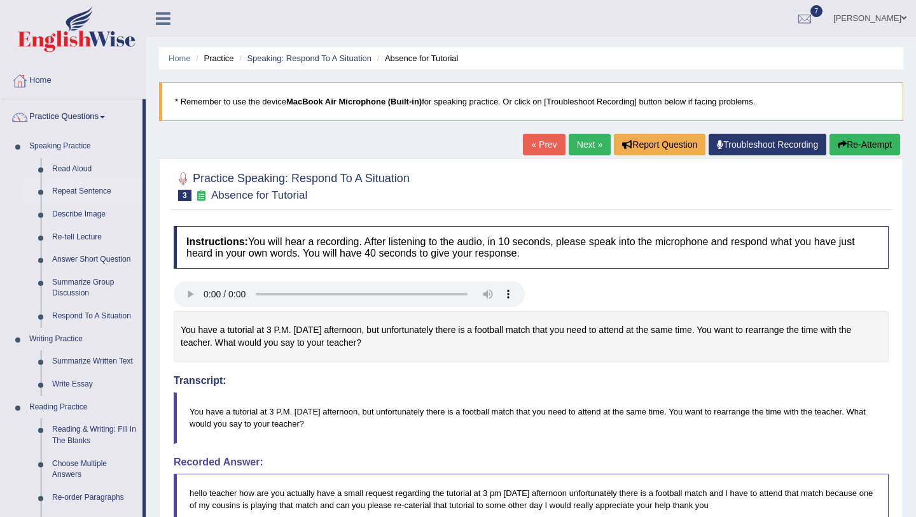
click at [89, 197] on link "Repeat Sentence" at bounding box center [94, 191] width 96 height 23
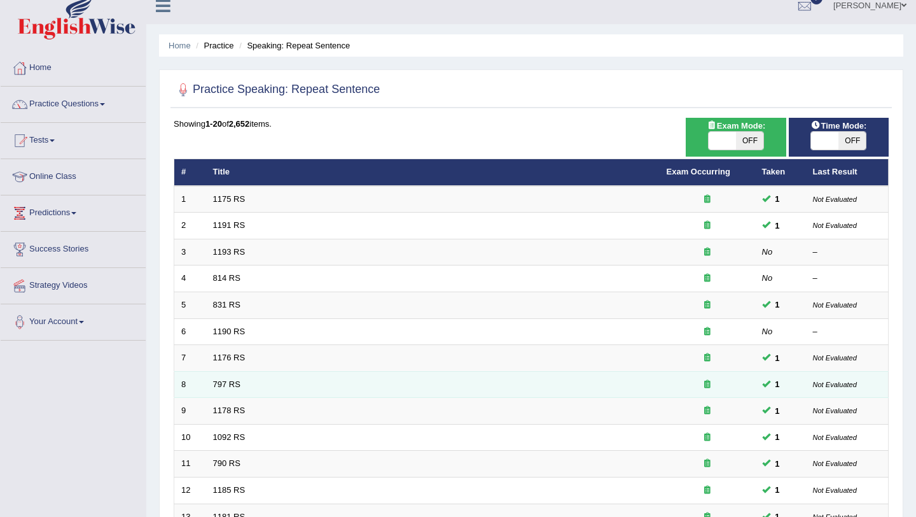
scroll to position [326, 0]
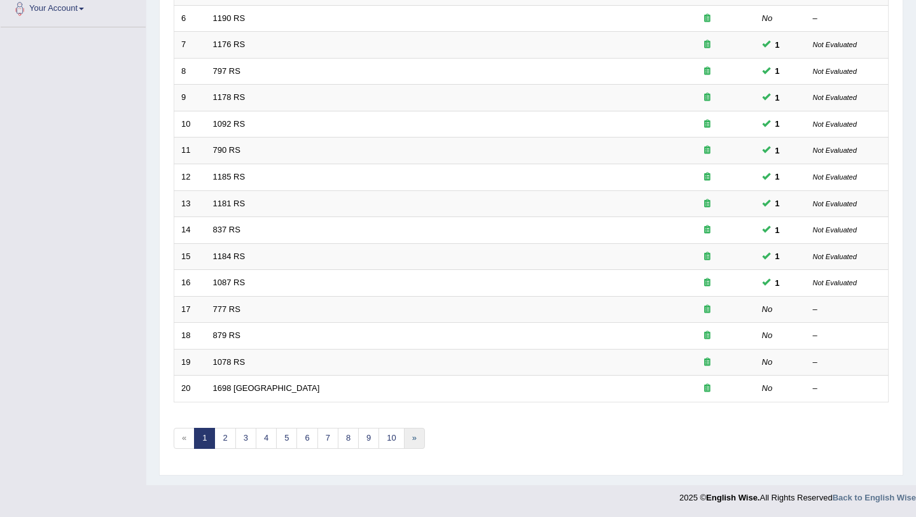
click at [412, 435] on link "»" at bounding box center [414, 438] width 21 height 21
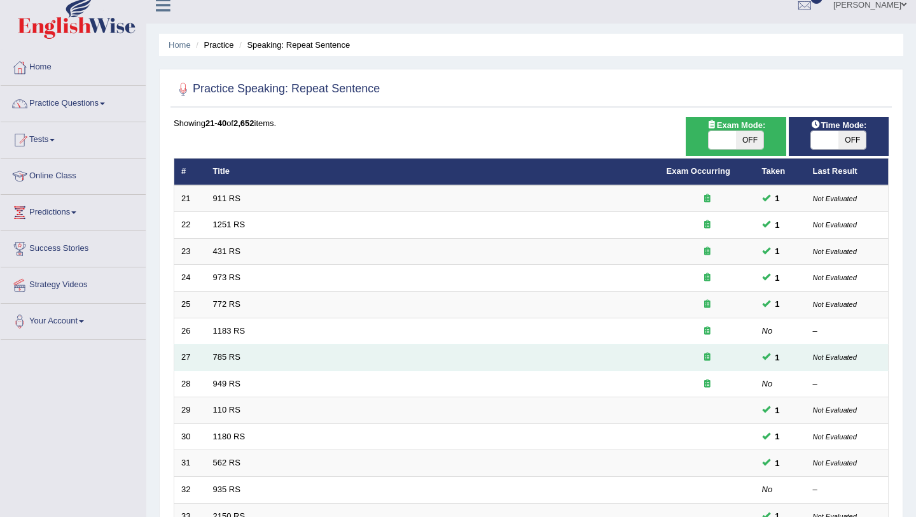
scroll to position [326, 0]
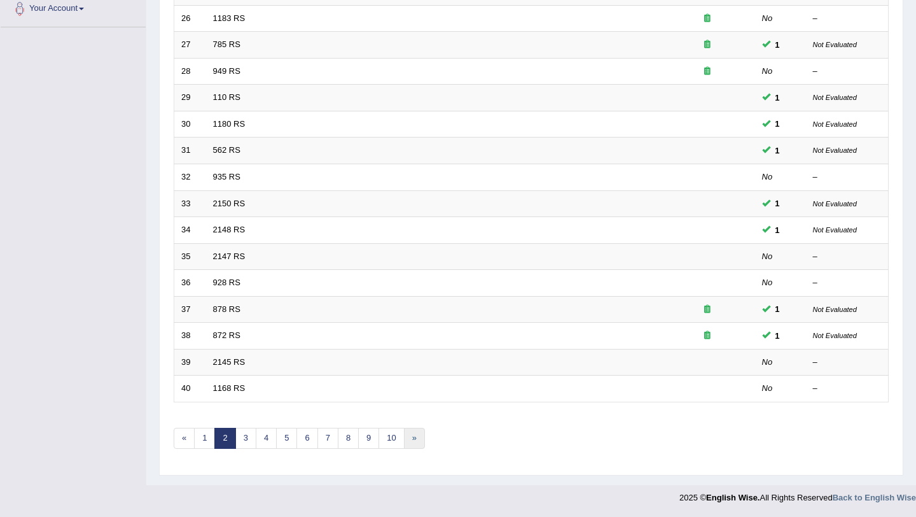
click at [409, 447] on link "»" at bounding box center [414, 438] width 21 height 21
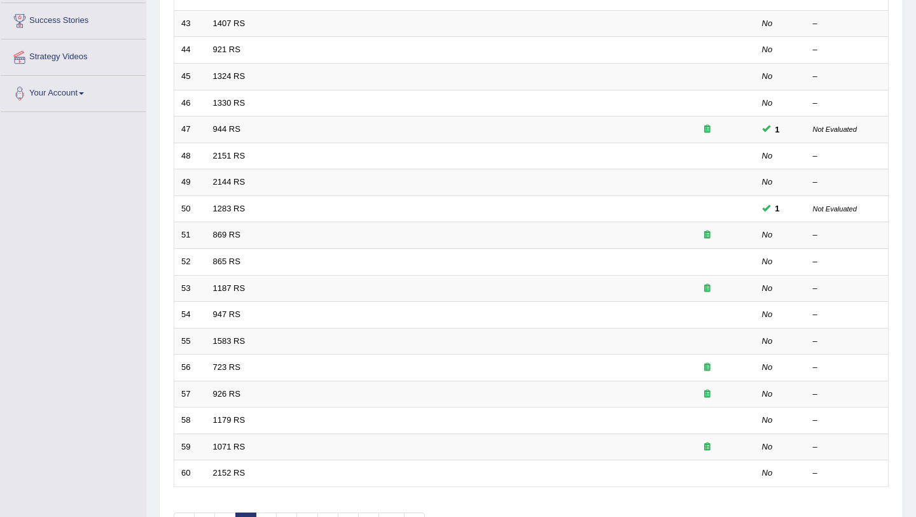
scroll to position [326, 0]
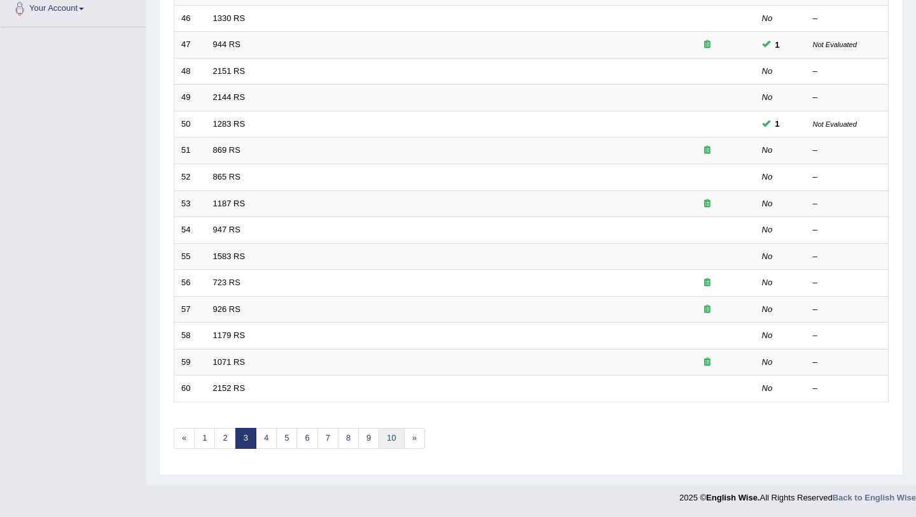
click at [387, 448] on link "10" at bounding box center [391, 438] width 25 height 21
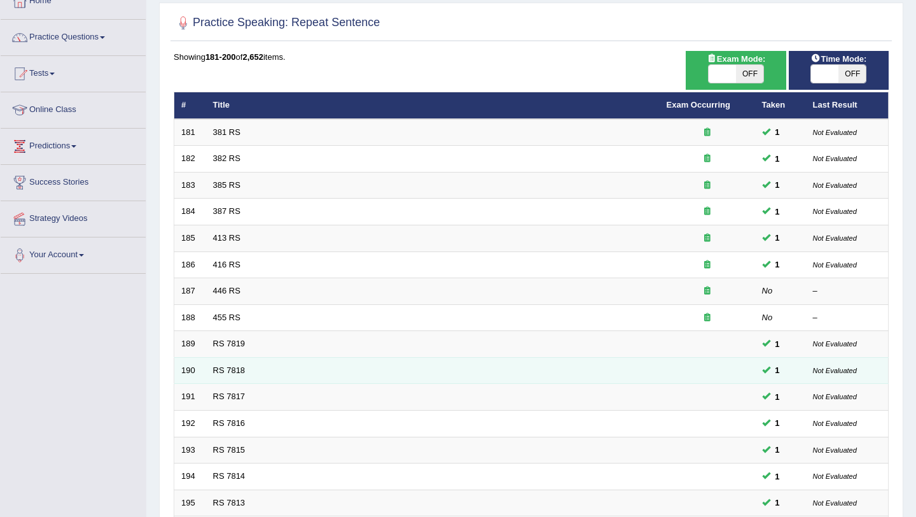
scroll to position [326, 0]
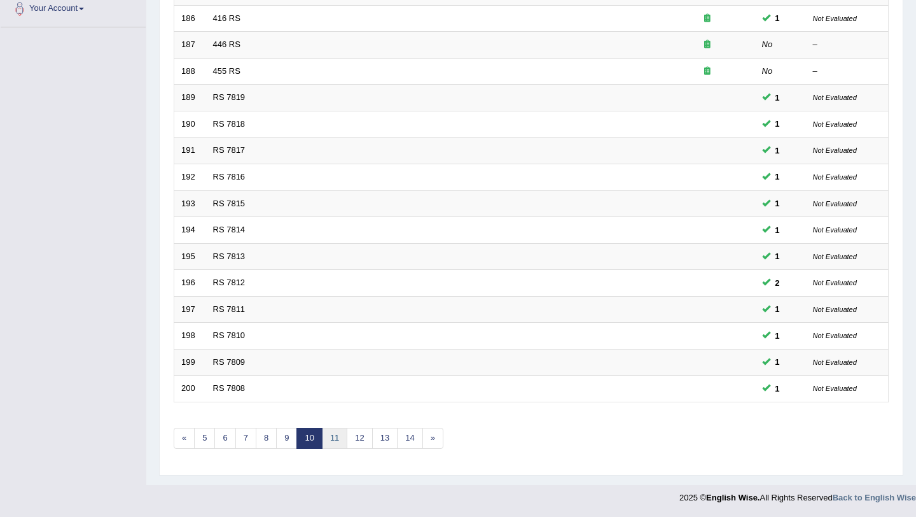
click at [341, 446] on link "11" at bounding box center [334, 438] width 25 height 21
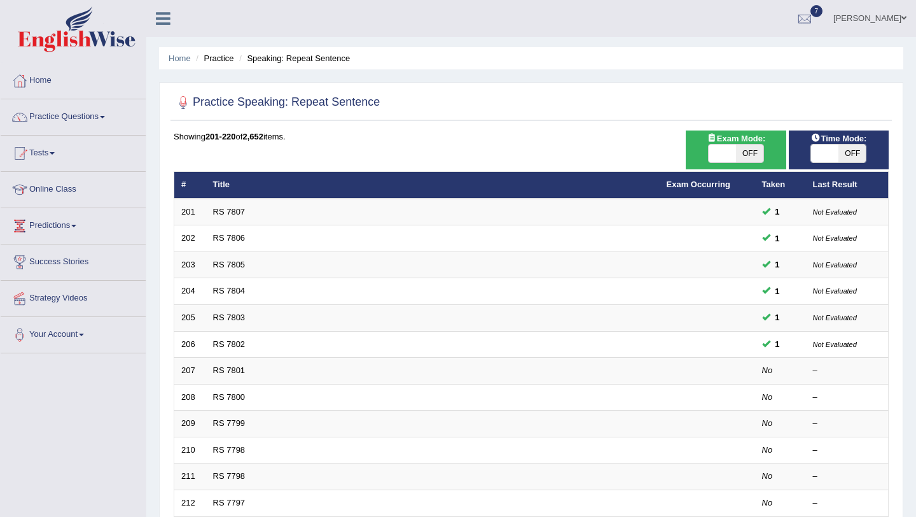
scroll to position [326, 0]
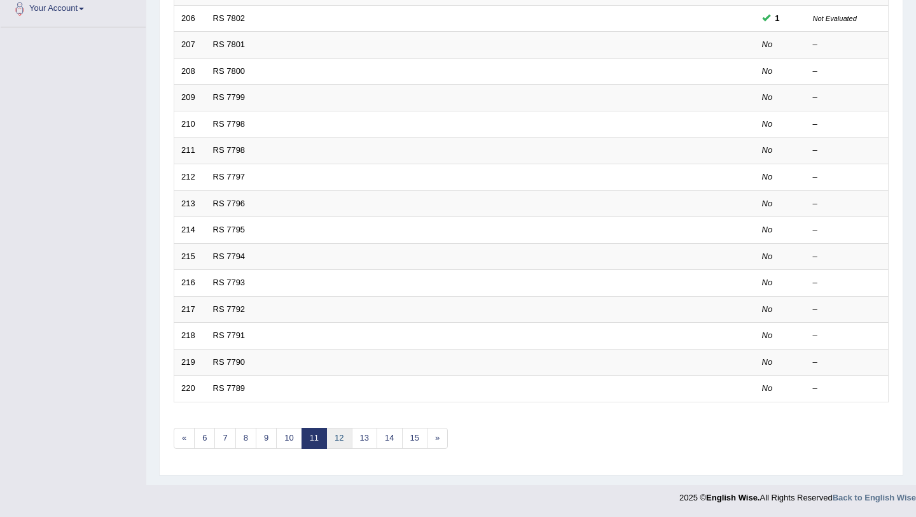
click at [344, 442] on link "12" at bounding box center [338, 438] width 25 height 21
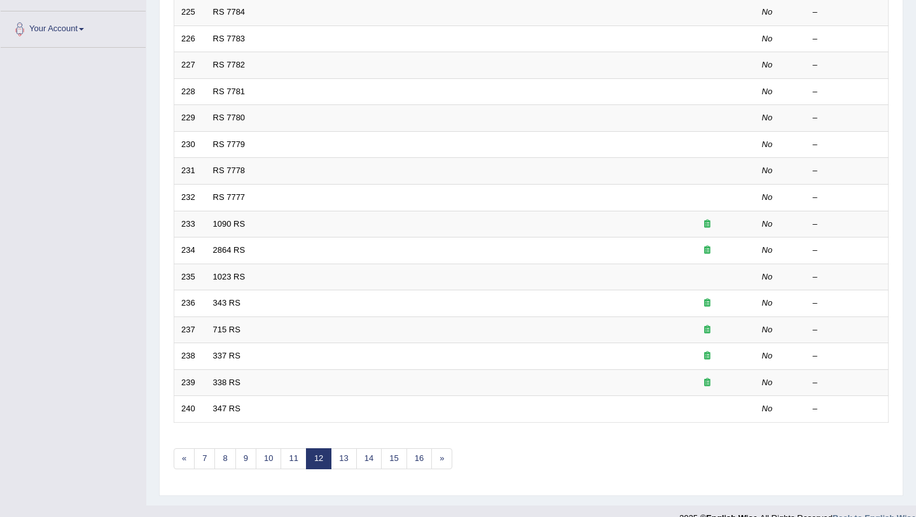
scroll to position [305, 0]
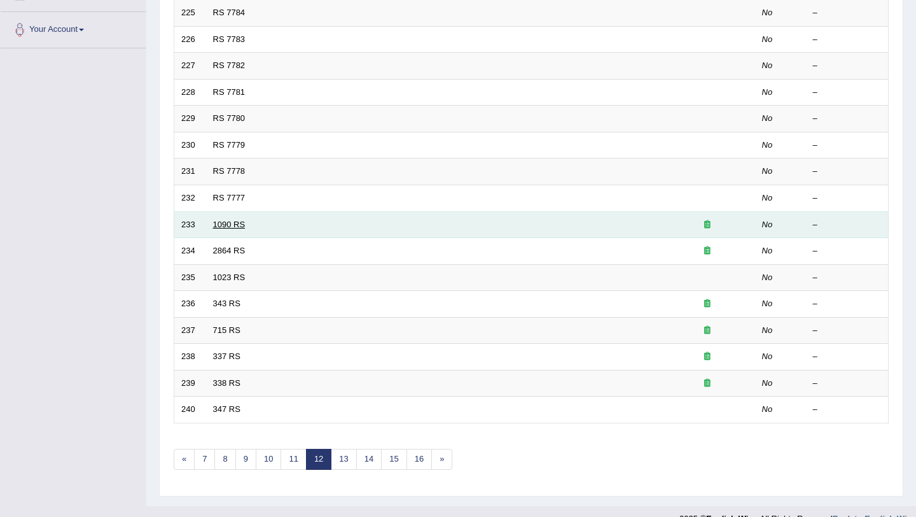
click at [239, 228] on link "1090 RS" at bounding box center [229, 225] width 32 height 10
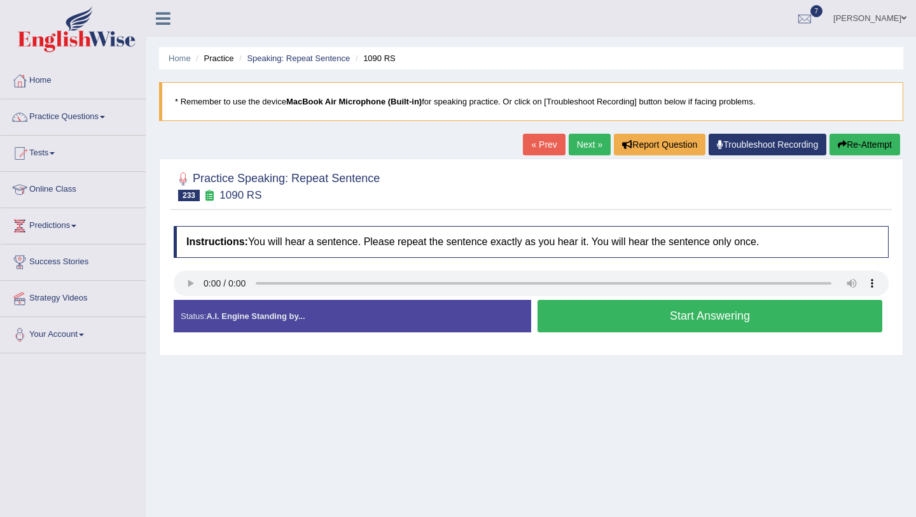
click at [589, 315] on button "Start Answering" at bounding box center [710, 316] width 345 height 32
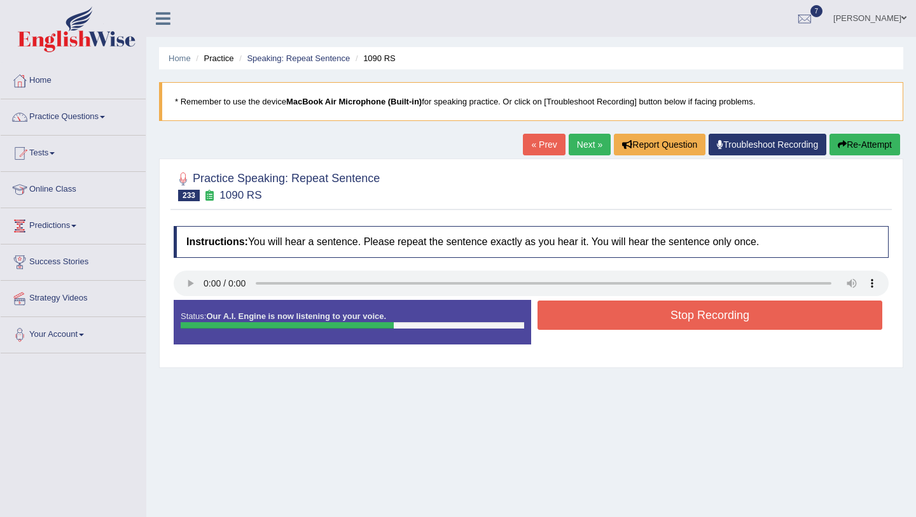
click at [581, 315] on button "Stop Recording" at bounding box center [710, 314] width 345 height 29
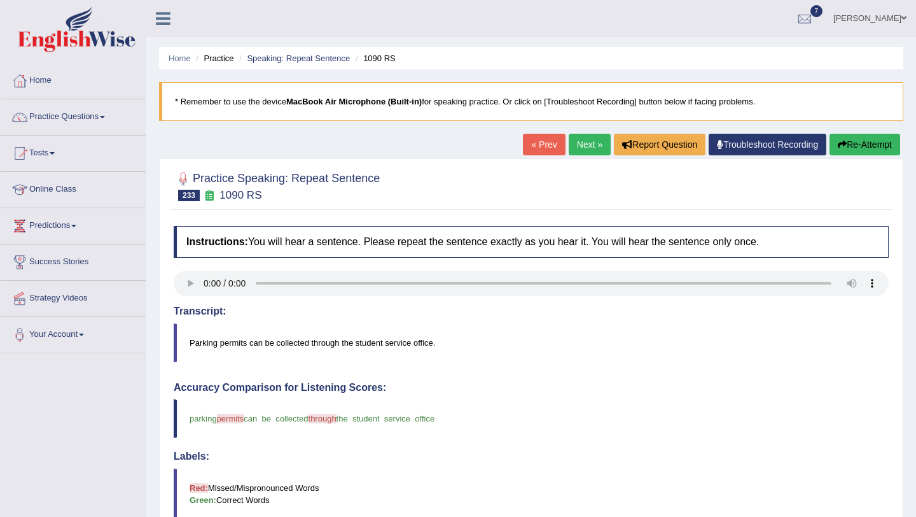
click at [584, 146] on link "Next »" at bounding box center [590, 145] width 42 height 22
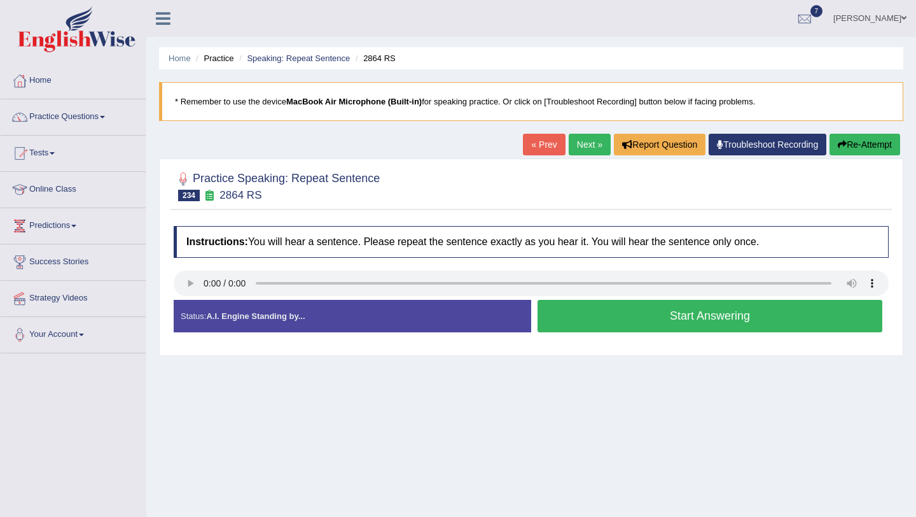
click at [610, 312] on button "Start Answering" at bounding box center [710, 316] width 345 height 32
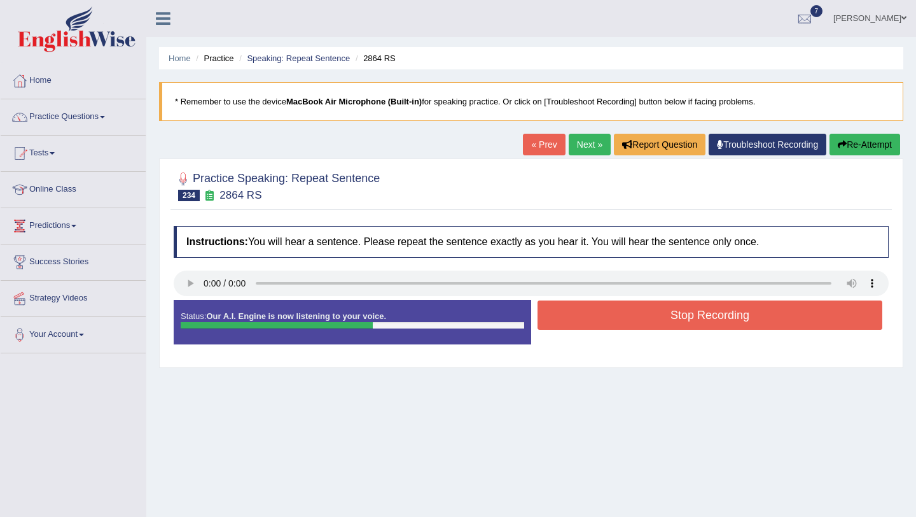
click at [610, 312] on button "Stop Recording" at bounding box center [710, 314] width 345 height 29
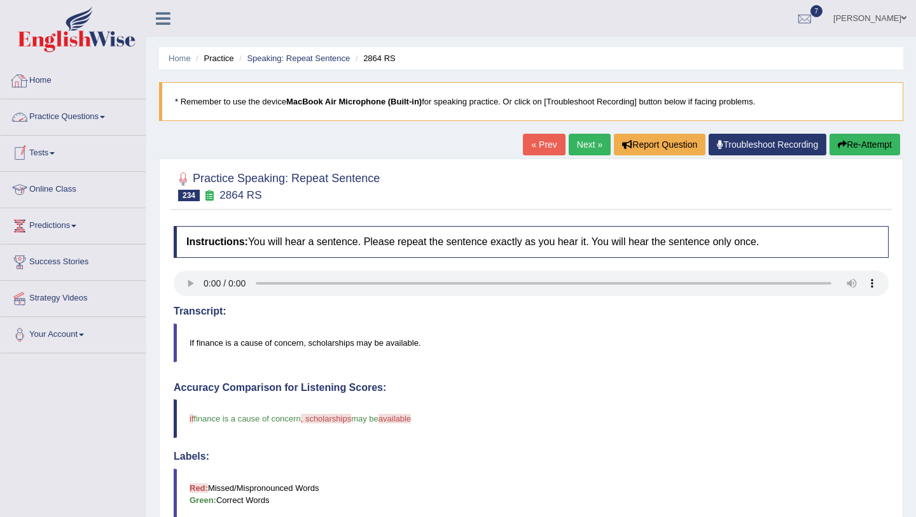
click at [104, 119] on link "Practice Questions" at bounding box center [73, 115] width 145 height 32
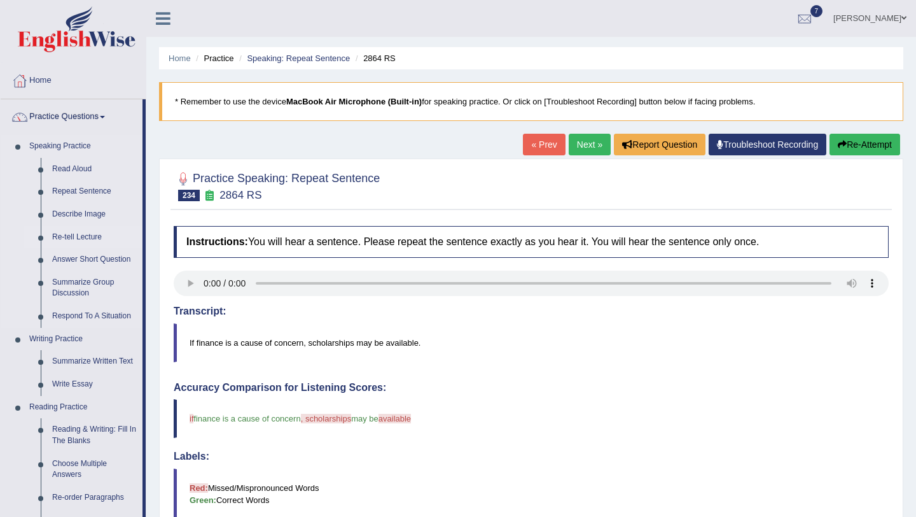
click at [87, 241] on link "Re-tell Lecture" at bounding box center [94, 237] width 96 height 23
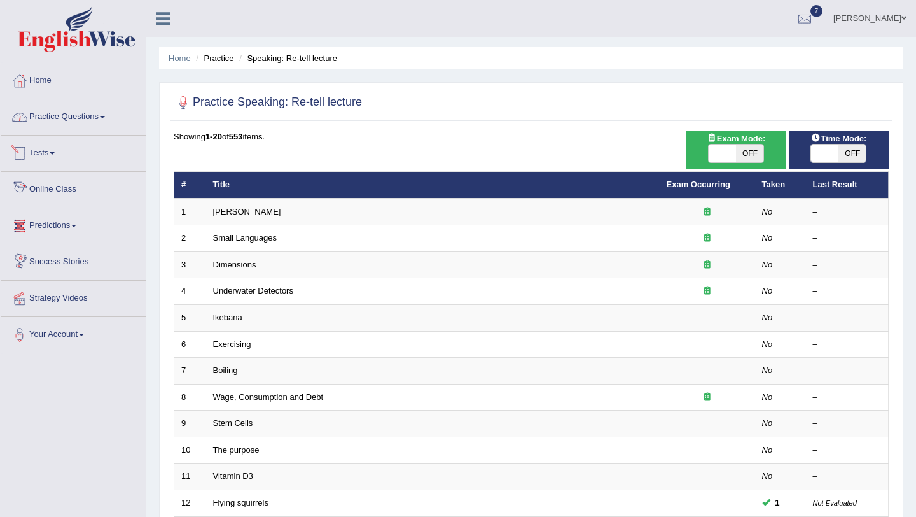
click at [97, 121] on link "Practice Questions" at bounding box center [73, 115] width 145 height 32
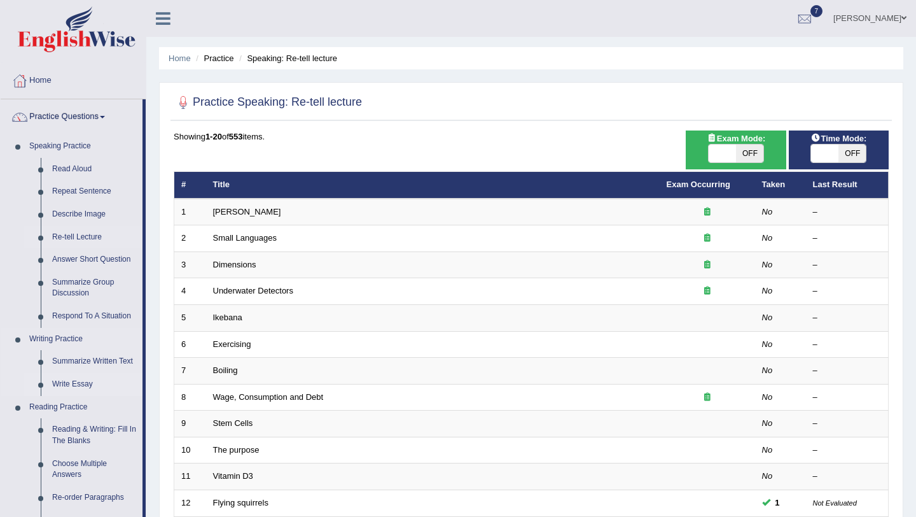
click at [78, 385] on link "Write Essay" at bounding box center [94, 384] width 96 height 23
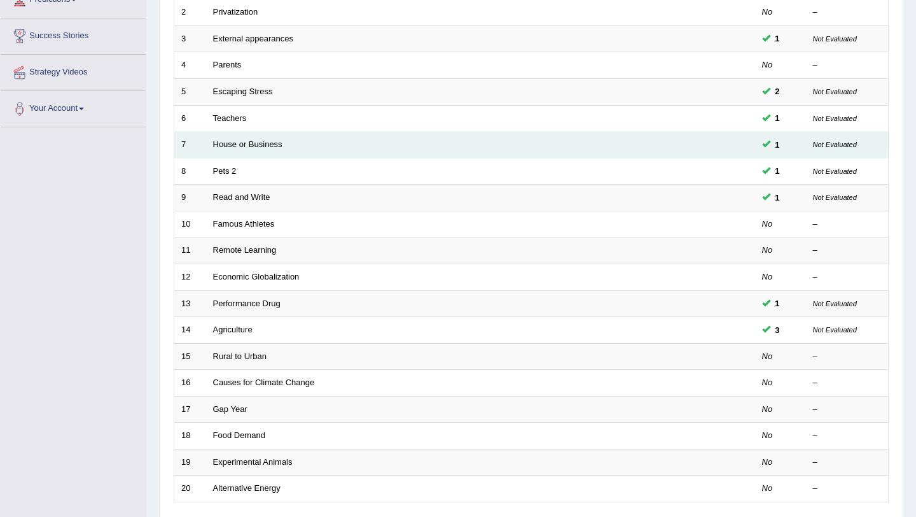
scroll to position [326, 0]
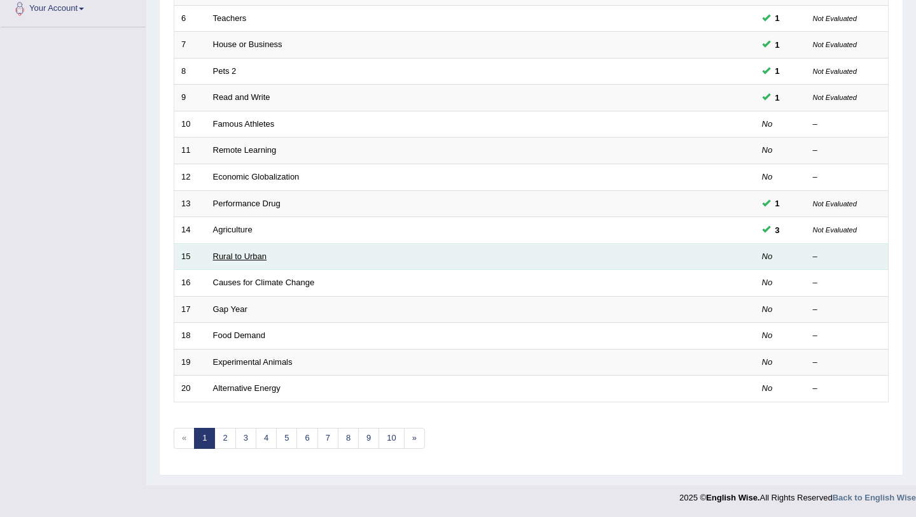
click at [249, 252] on link "Rural to Urban" at bounding box center [240, 256] width 54 height 10
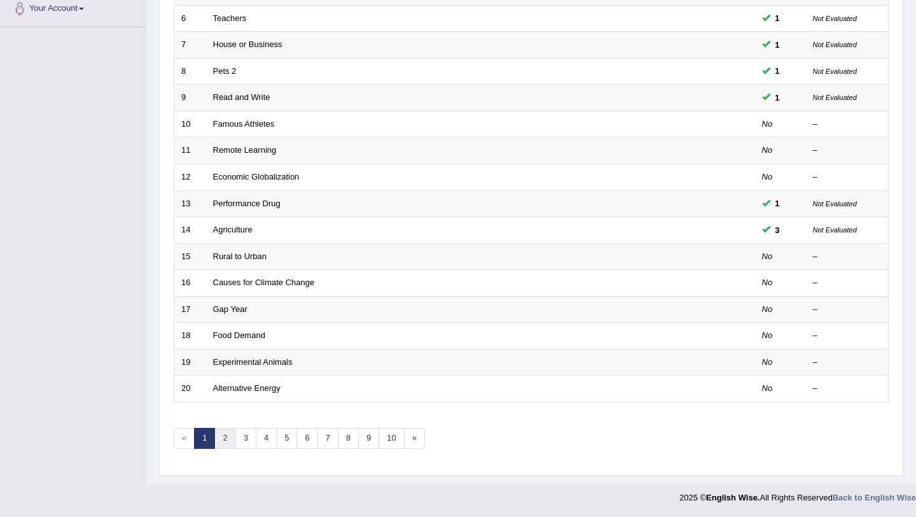
click at [228, 433] on link "2" at bounding box center [224, 438] width 21 height 21
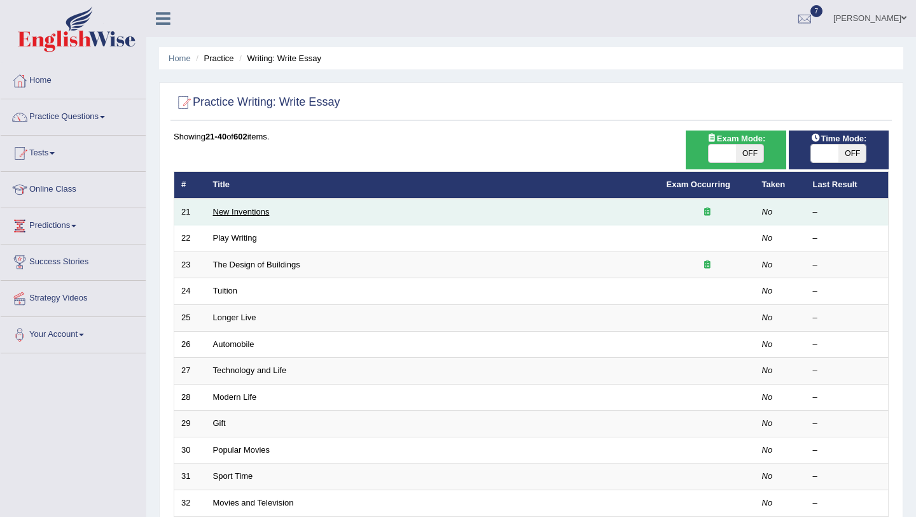
click at [256, 212] on link "New Inventions" at bounding box center [241, 212] width 57 height 10
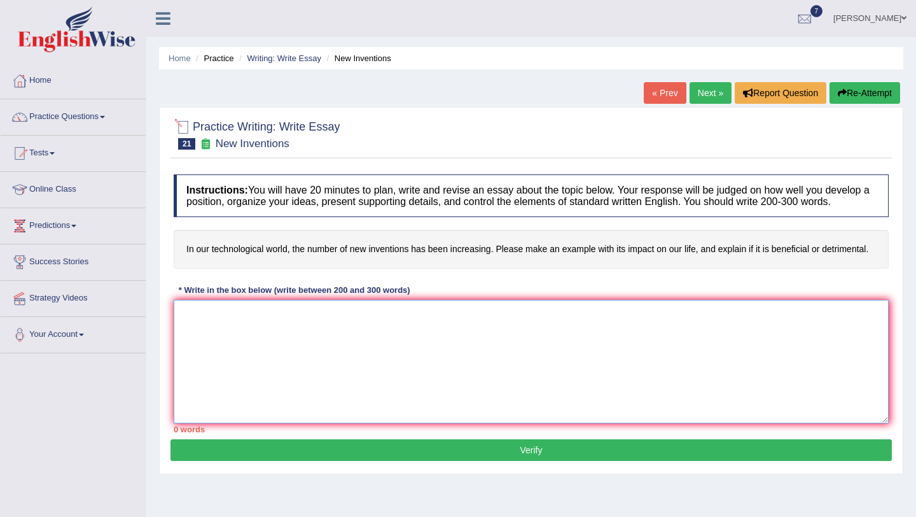
click at [208, 325] on textarea at bounding box center [531, 361] width 715 height 123
click at [164, 190] on div "Practice Writing: Write Essay 21 New Inventions Instructions: You will have 20 …" at bounding box center [531, 290] width 745 height 367
click at [237, 94] on div "Home Practice Writing: Write Essay New Inventions « Prev Next » Report Question…" at bounding box center [531, 318] width 770 height 636
click at [815, 14] on div at bounding box center [804, 19] width 19 height 19
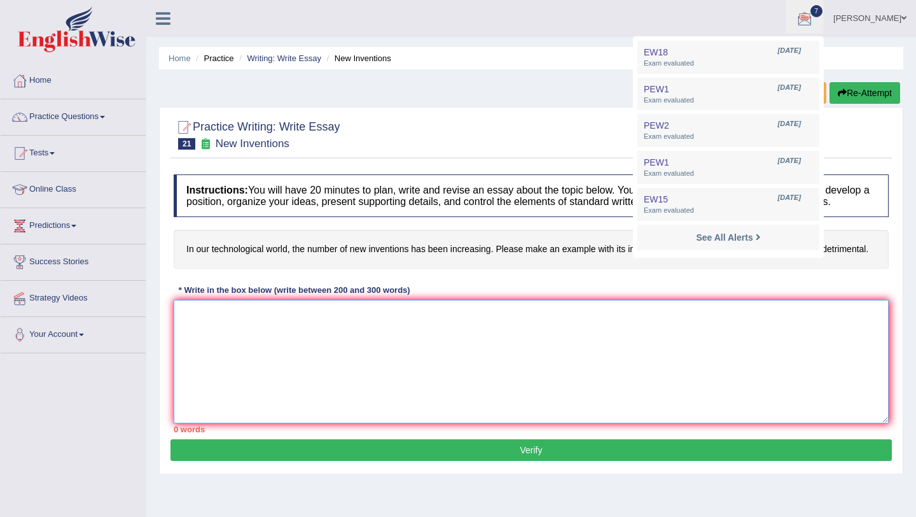
click at [511, 328] on textarea at bounding box center [531, 361] width 715 height 123
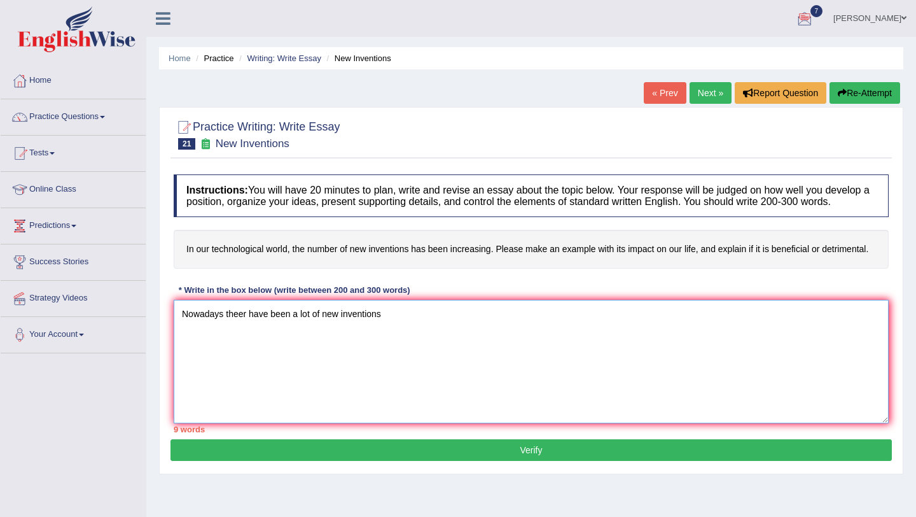
click at [248, 331] on textarea "Nowadays theer have been a lot of new inventions" at bounding box center [531, 361] width 715 height 123
click at [395, 328] on textarea "Nowadays, there have been a lot of new inventions" at bounding box center [531, 361] width 715 height 123
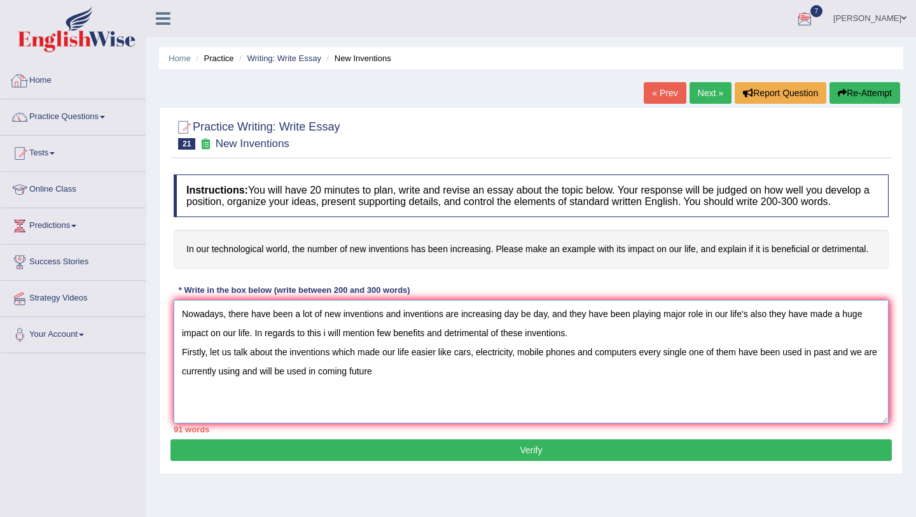
type textarea "Nowadays, there have been a lot of new inventions and inventions are increasing…"
click at [35, 79] on link "Home" at bounding box center [73, 79] width 145 height 32
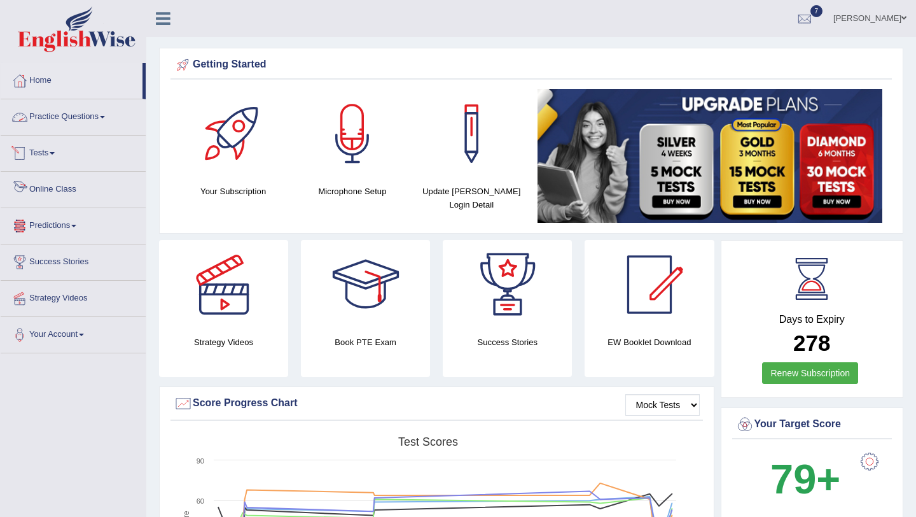
click at [31, 229] on link "Predictions" at bounding box center [73, 224] width 145 height 32
click at [44, 251] on link "Latest Predictions" at bounding box center [83, 255] width 119 height 23
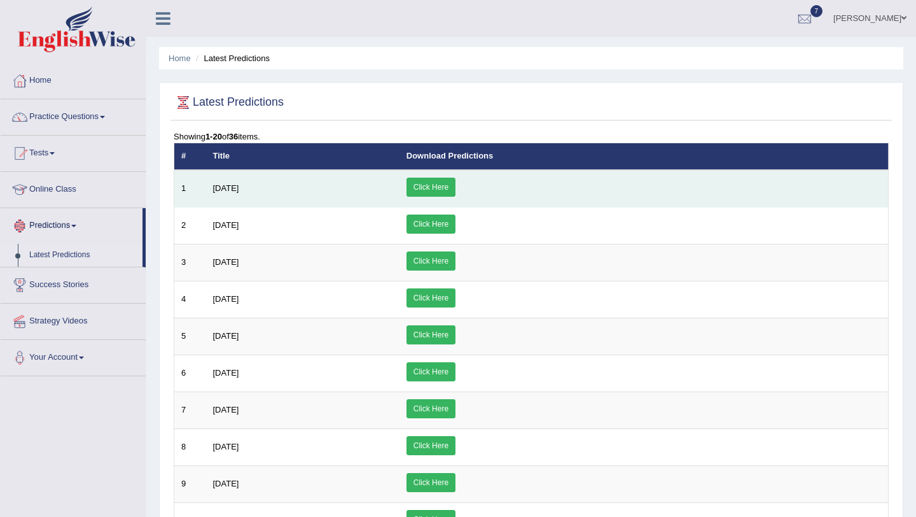
click at [456, 190] on link "Click Here" at bounding box center [431, 187] width 49 height 19
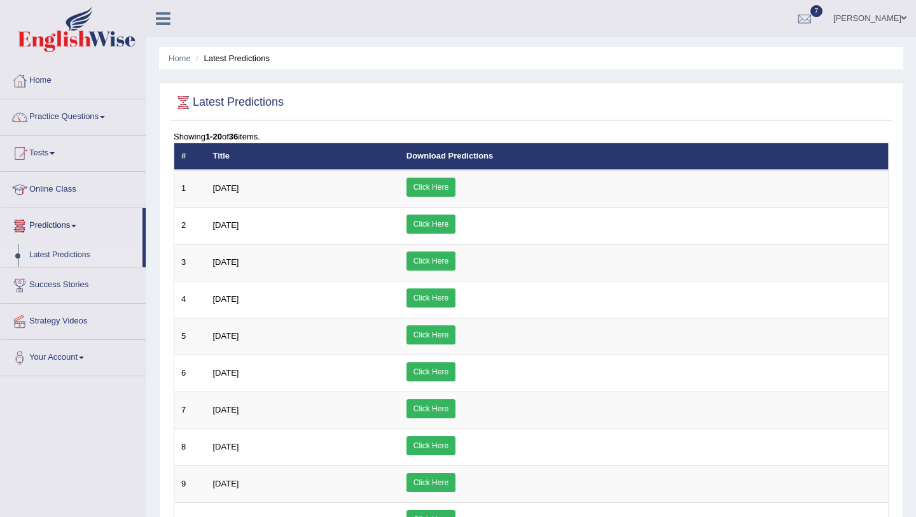
click at [69, 190] on link "Online Class" at bounding box center [73, 188] width 145 height 32
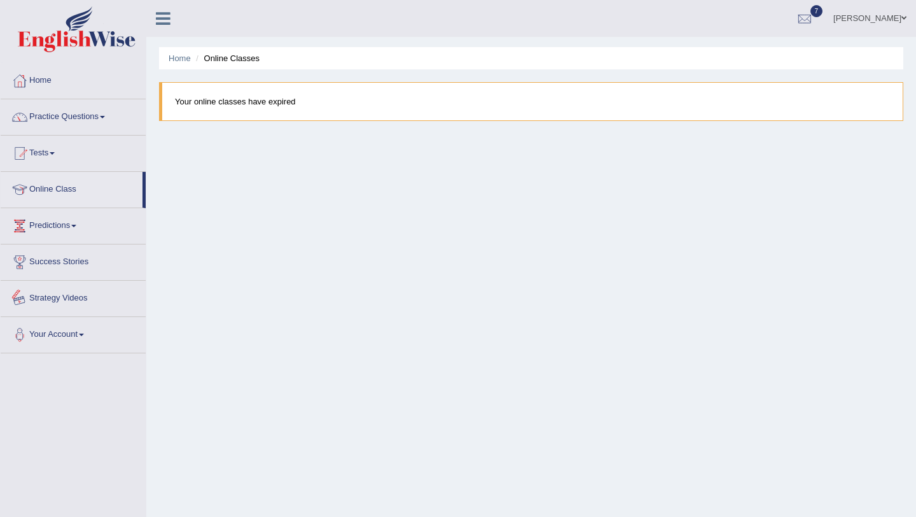
click at [69, 296] on link "Strategy Videos" at bounding box center [73, 297] width 145 height 32
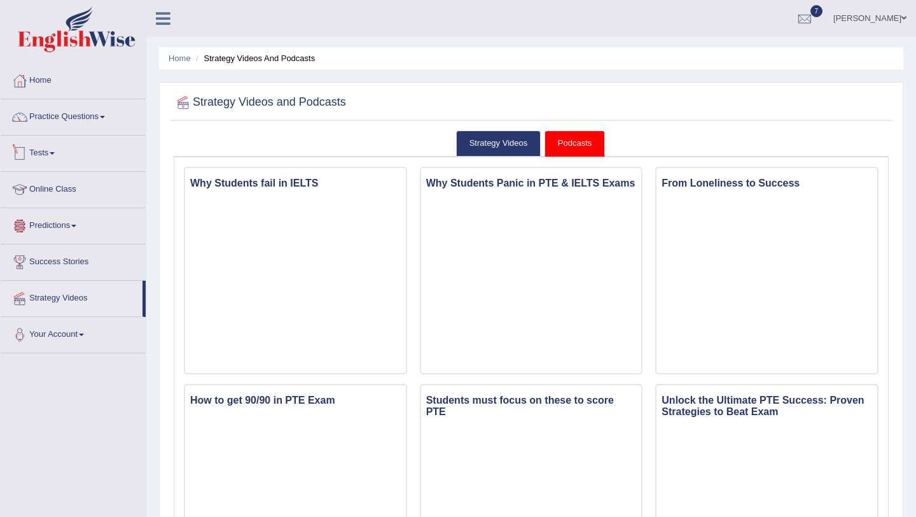
click at [39, 159] on link "Tests" at bounding box center [73, 152] width 145 height 32
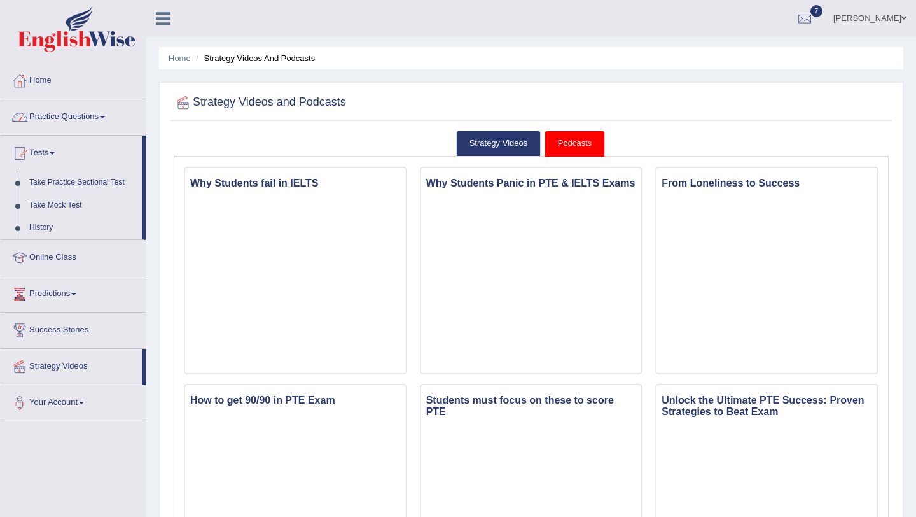
click at [55, 126] on link "Practice Questions" at bounding box center [73, 115] width 145 height 32
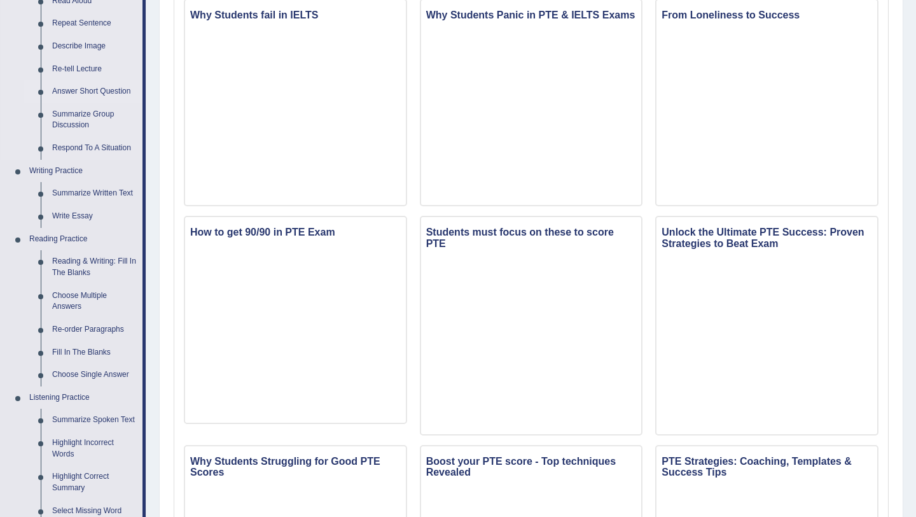
scroll to position [169, 0]
click at [83, 264] on link "Reading & Writing: Fill In The Blanks" at bounding box center [94, 266] width 96 height 34
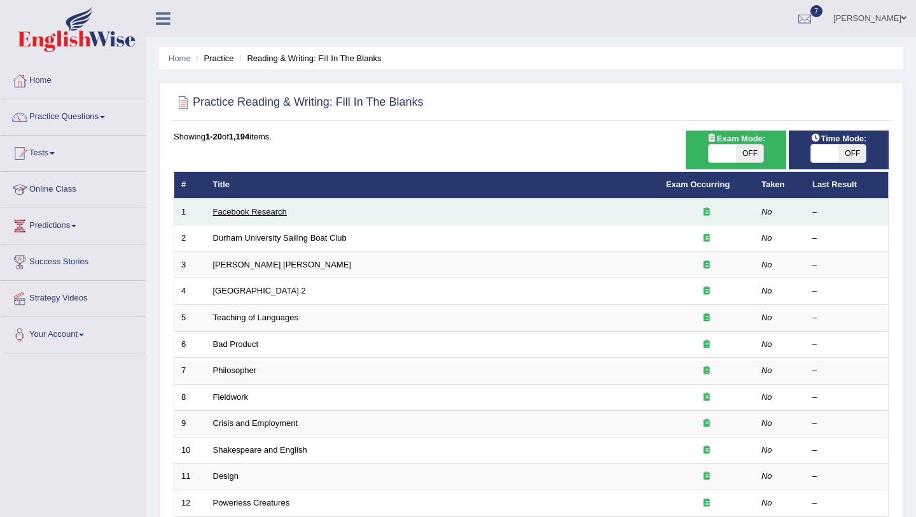
click at [277, 207] on link "Facebook Research" at bounding box center [250, 212] width 74 height 10
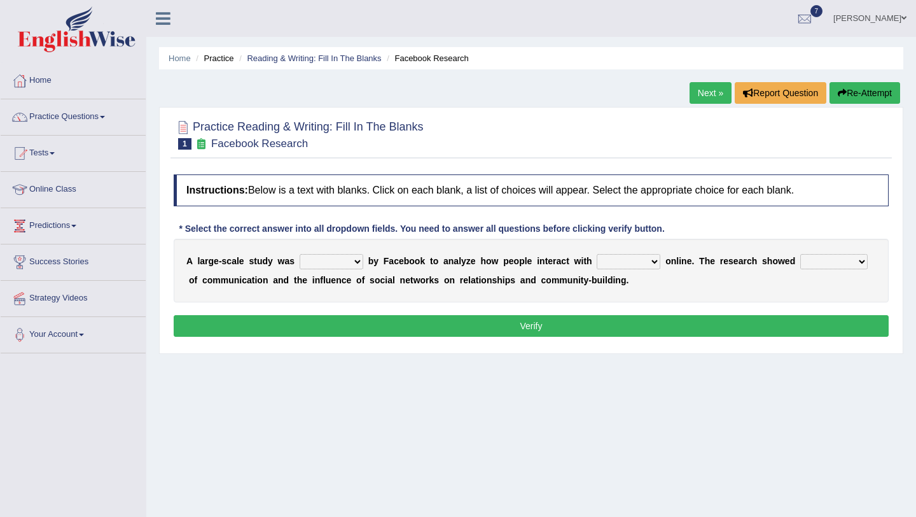
click at [323, 269] on select "surveyed had asked made" at bounding box center [332, 261] width 64 height 15
